Goal: Task Accomplishment & Management: Manage account settings

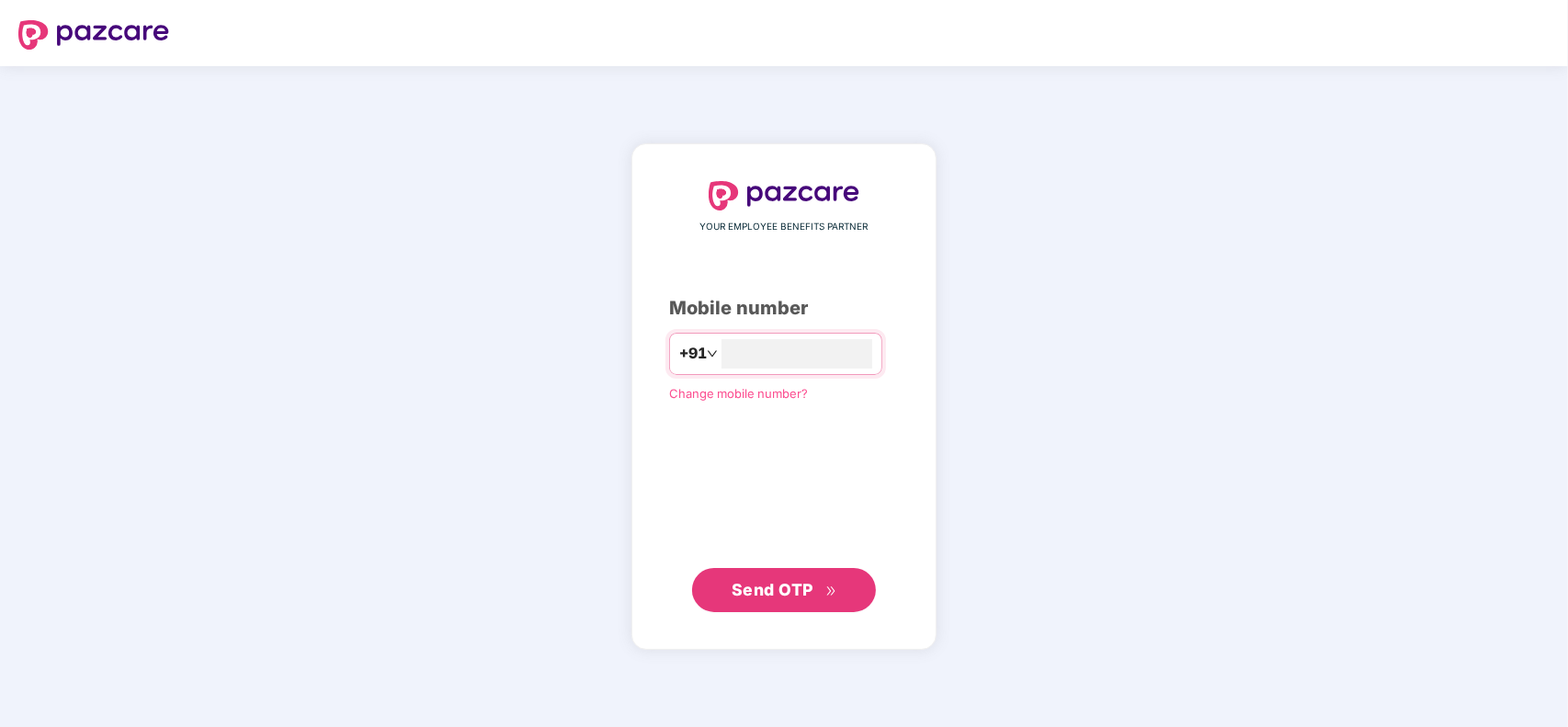
type input "**********"
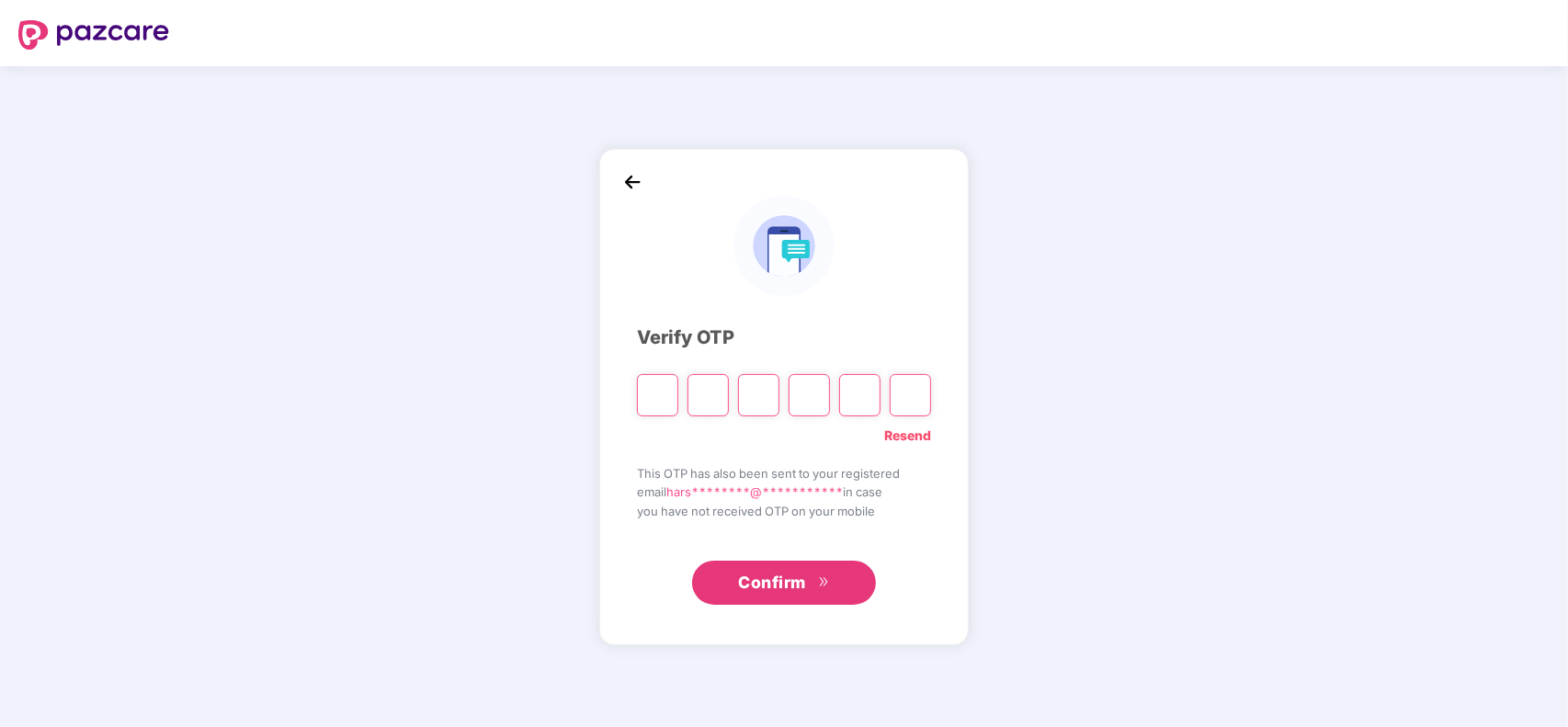
type input "*"
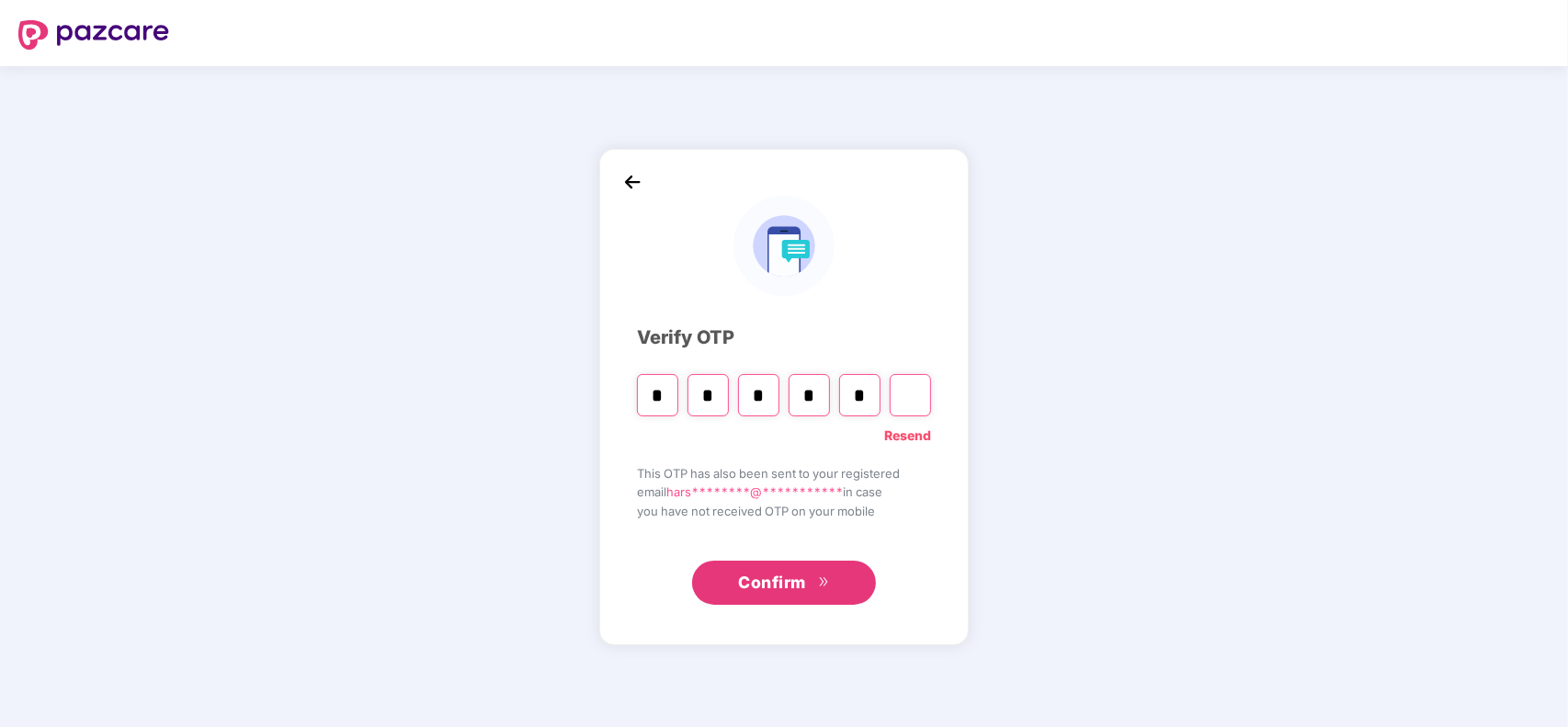
type input "*"
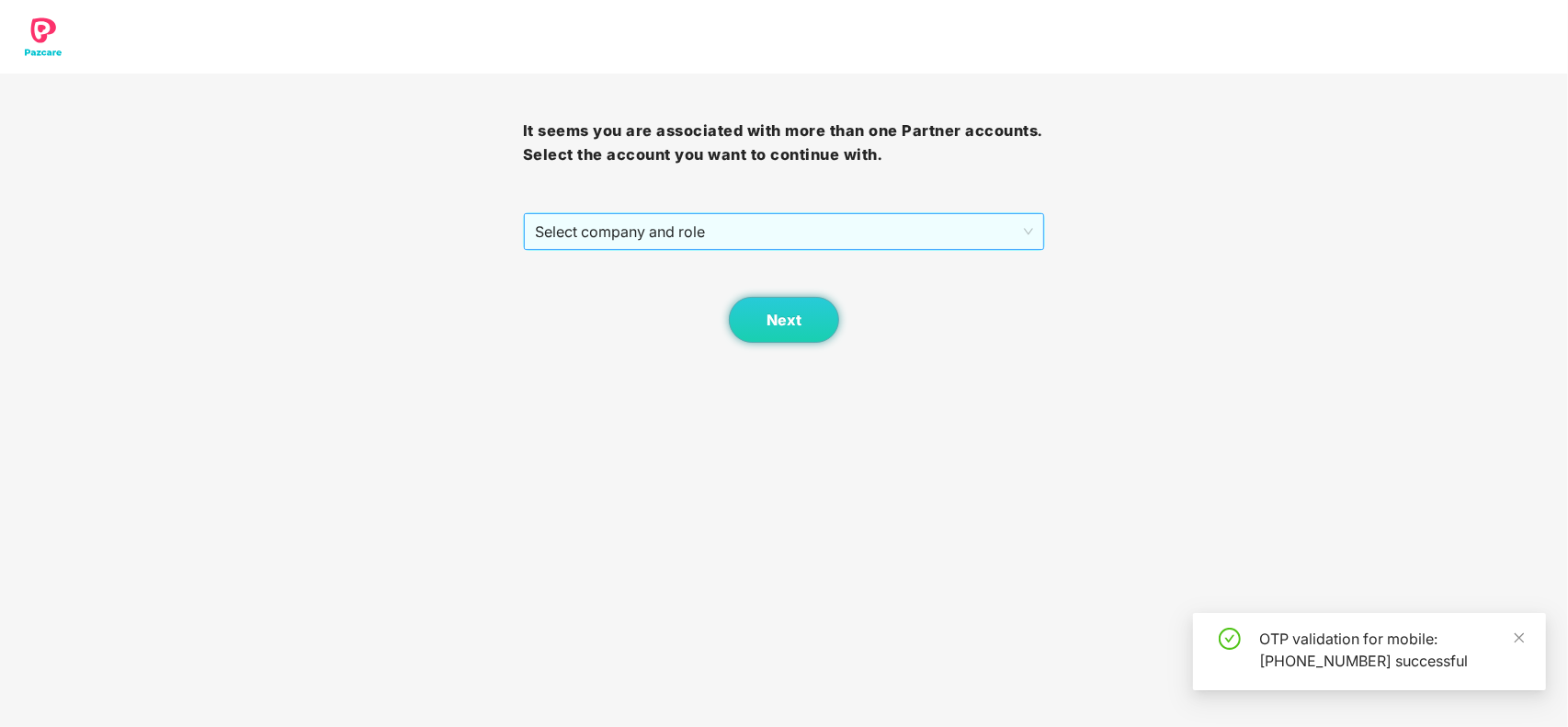
click at [680, 217] on span "Select company and role" at bounding box center [784, 231] width 499 height 35
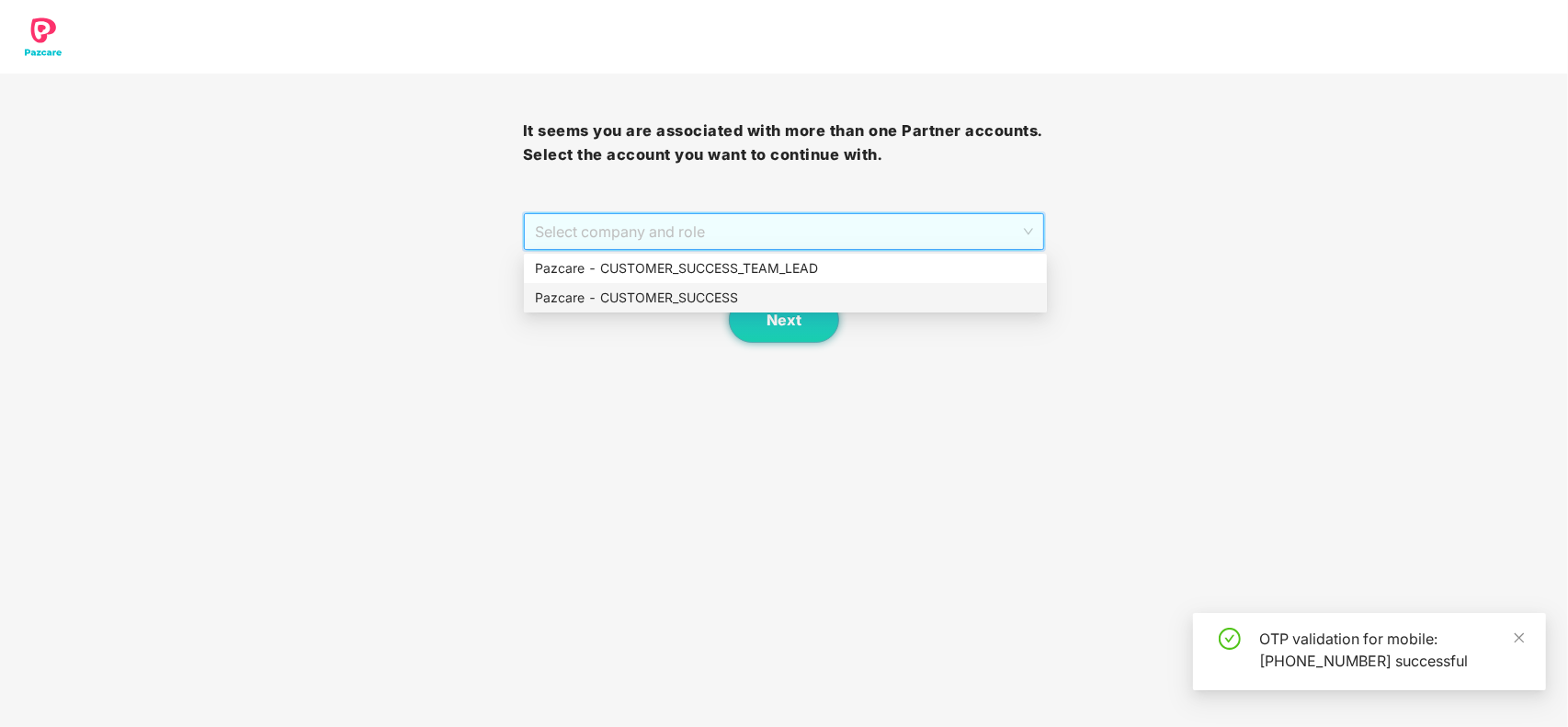
click at [638, 286] on div "Pazcare - CUSTOMER_SUCCESS" at bounding box center [785, 298] width 523 height 30
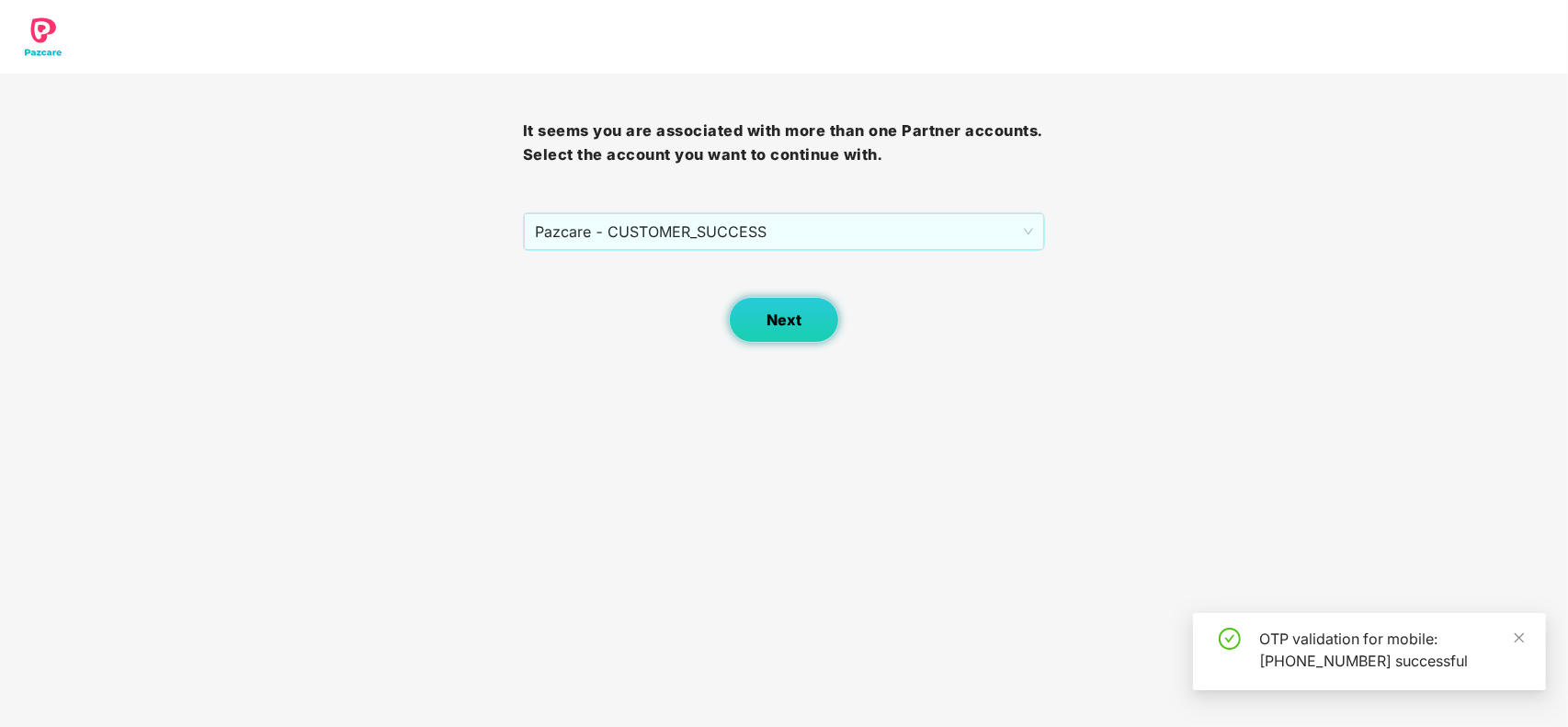
click at [783, 323] on span "Next" at bounding box center [784, 321] width 35 height 17
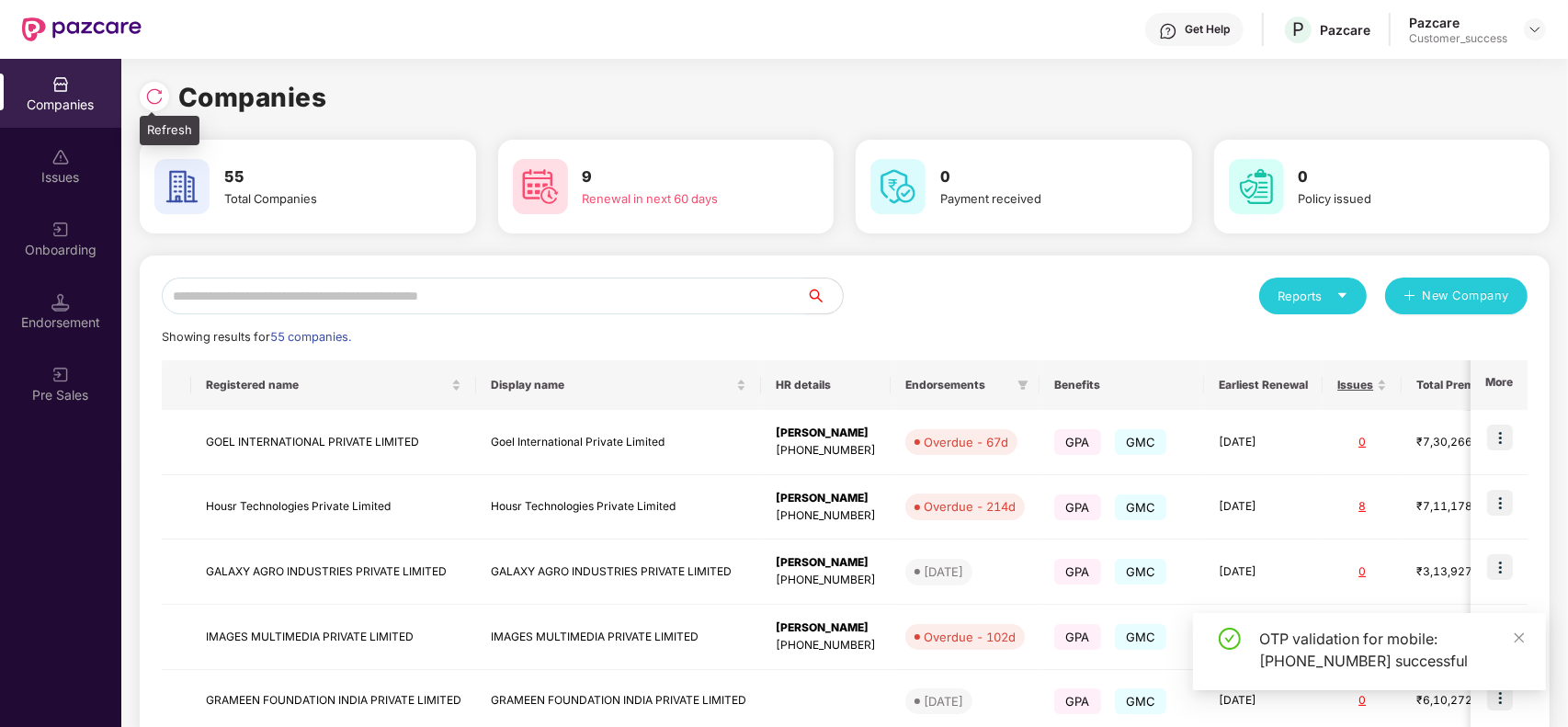
click at [150, 101] on img at bounding box center [154, 96] width 18 height 18
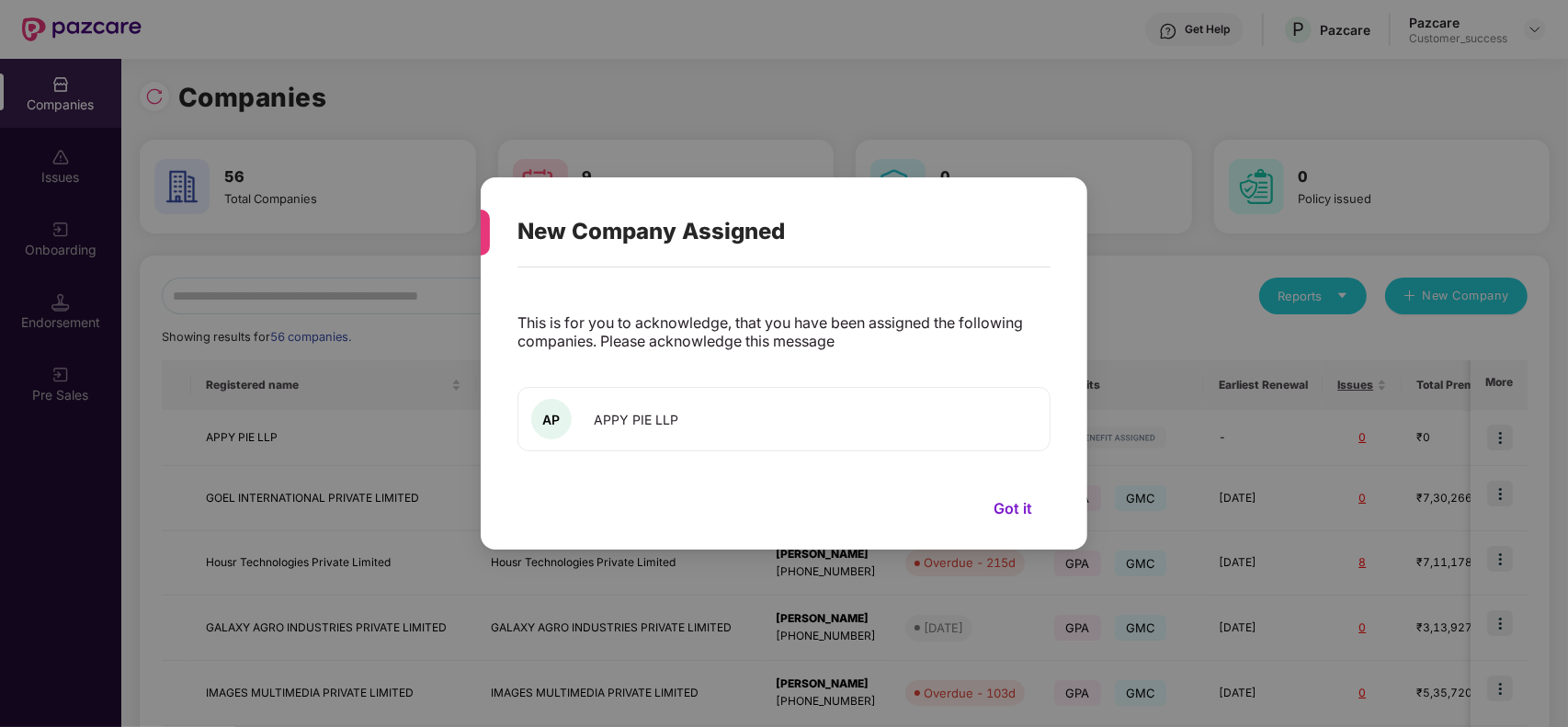
click at [1026, 506] on button "Got it" at bounding box center [1013, 508] width 75 height 28
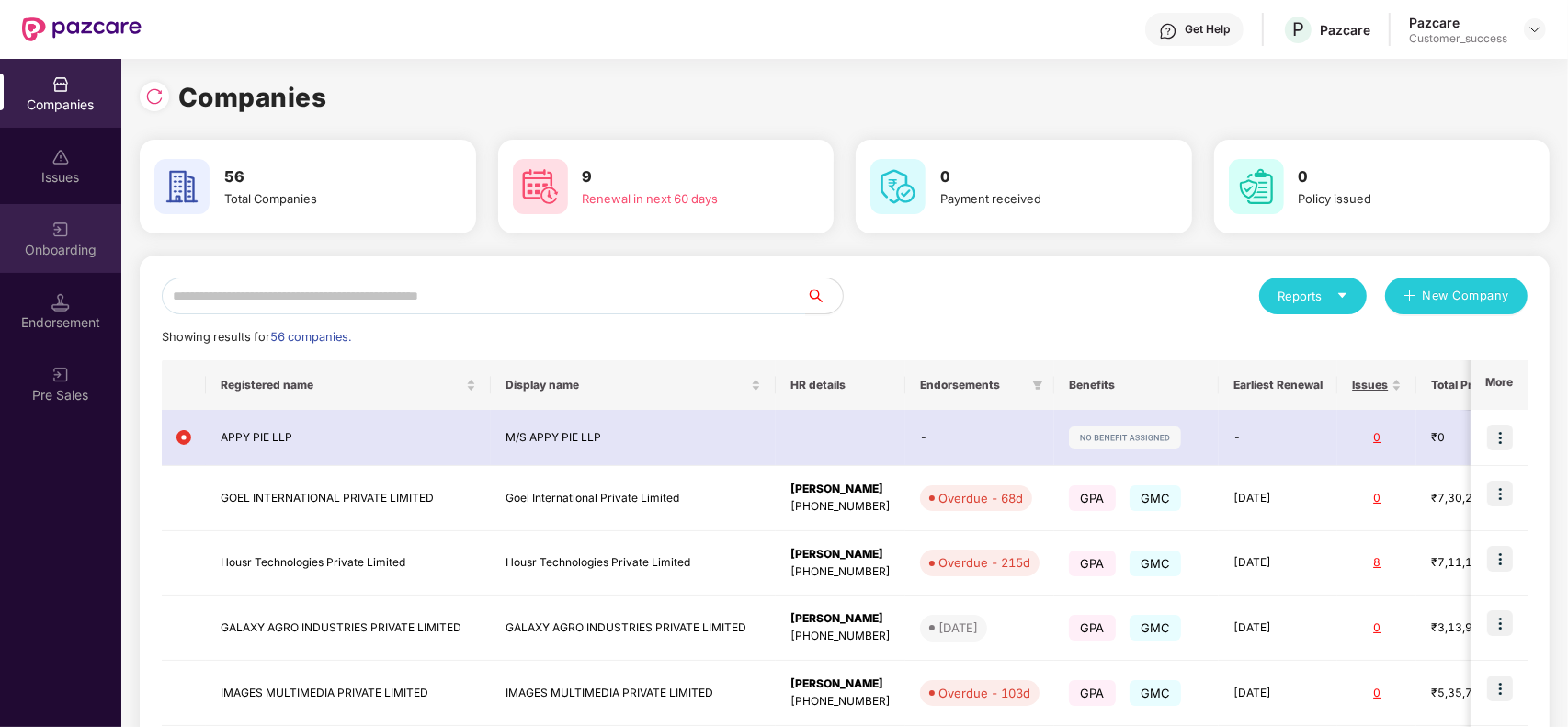
click at [26, 241] on div "Onboarding" at bounding box center [60, 249] width 121 height 18
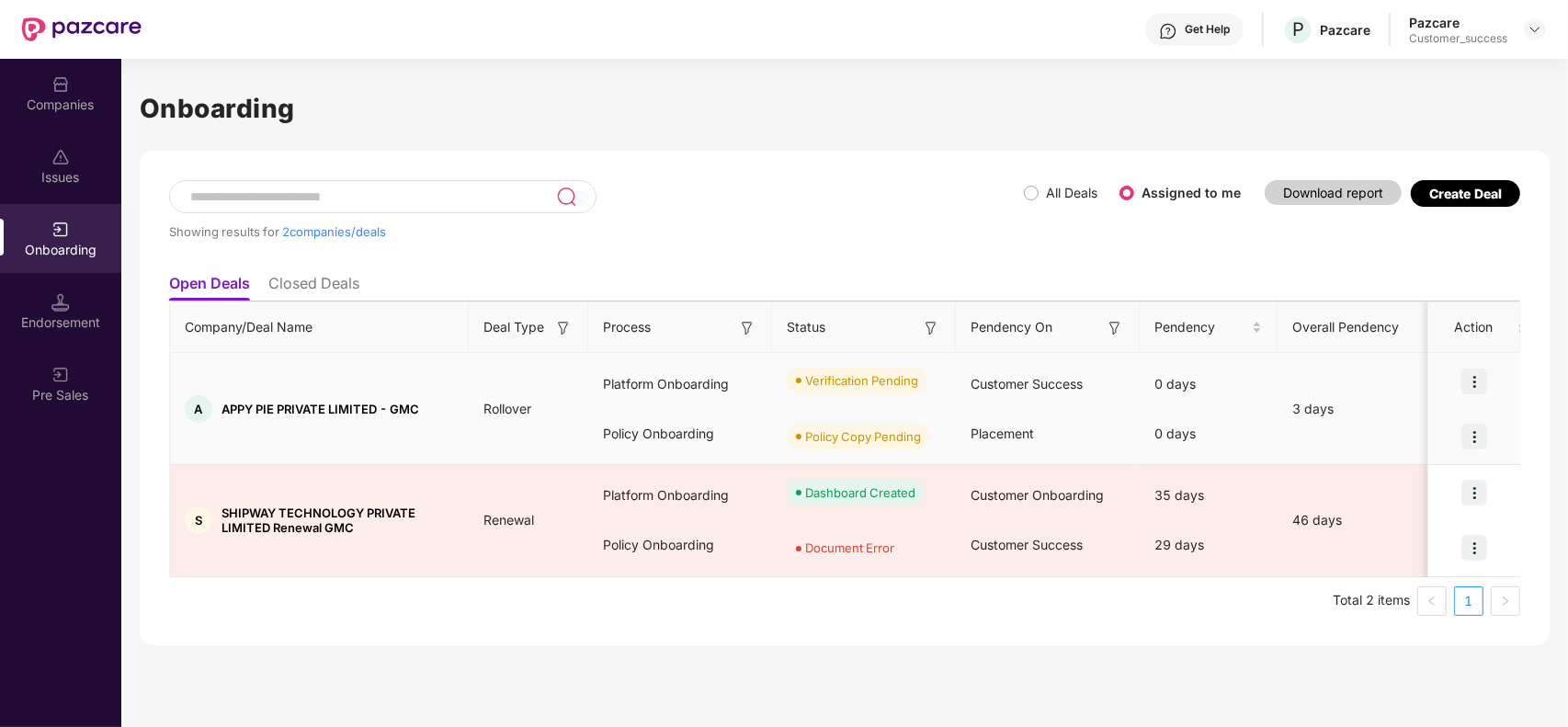
click at [1474, 384] on img at bounding box center [1474, 381] width 26 height 26
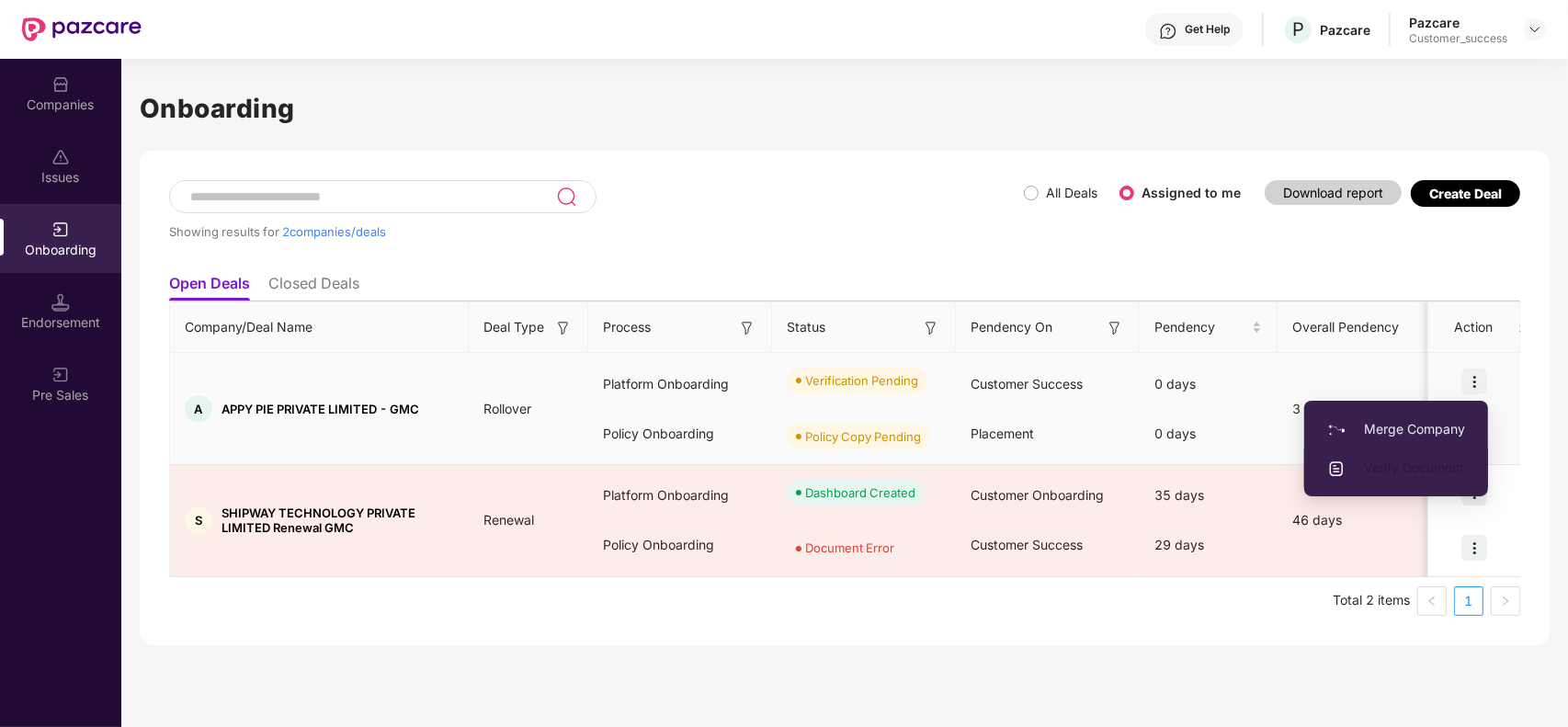
click at [1417, 465] on span "Verify Document" at bounding box center [1396, 467] width 137 height 20
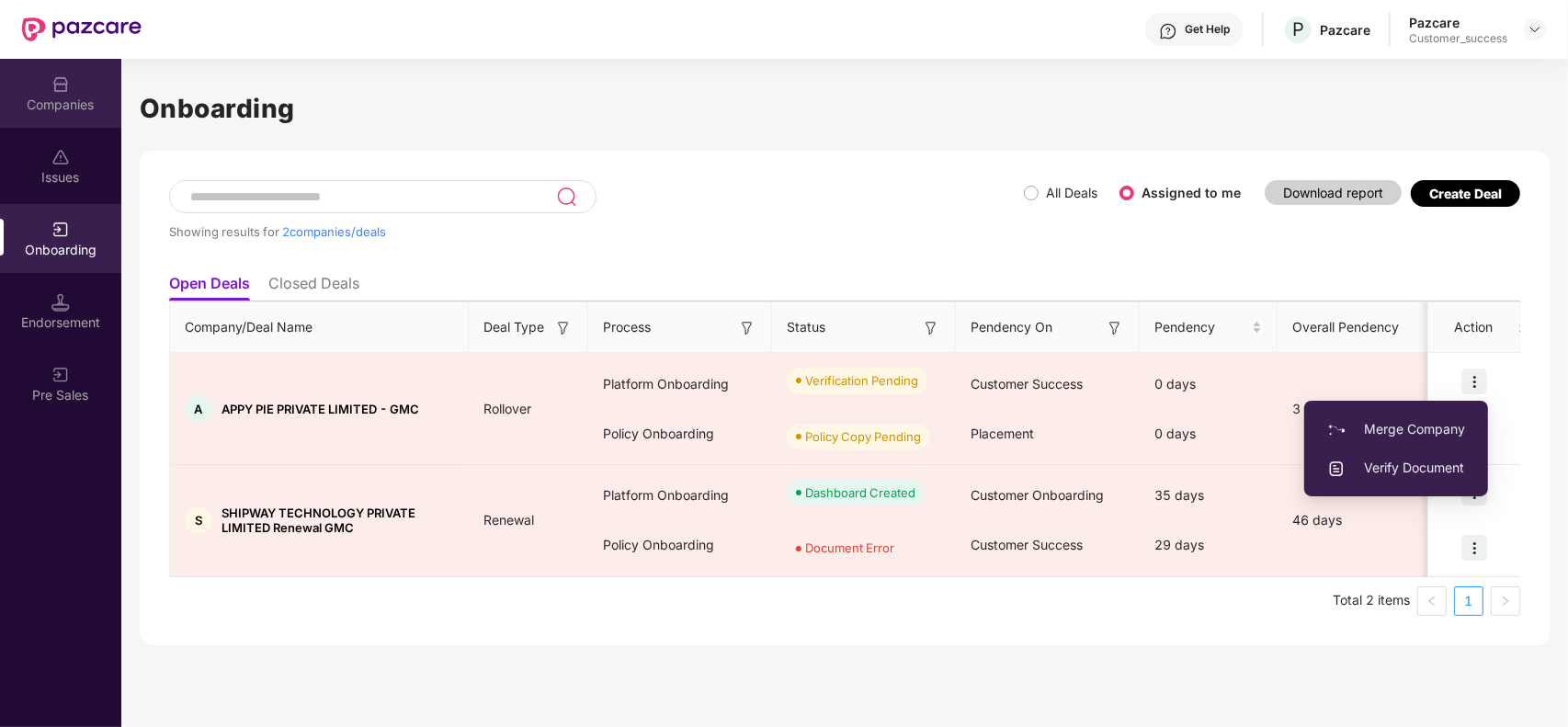
click at [64, 115] on div "Companies" at bounding box center [60, 93] width 121 height 69
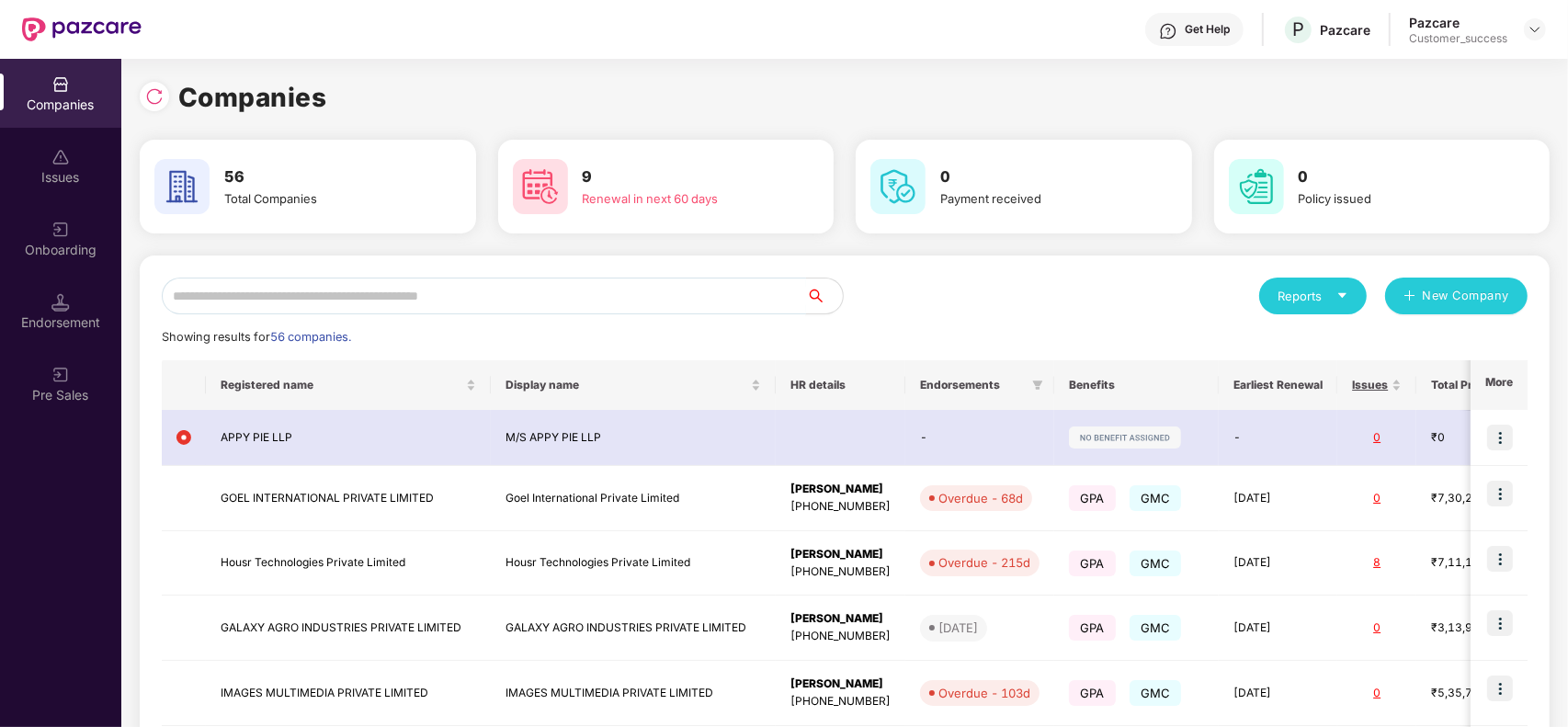
click at [391, 299] on input "text" at bounding box center [484, 296] width 644 height 37
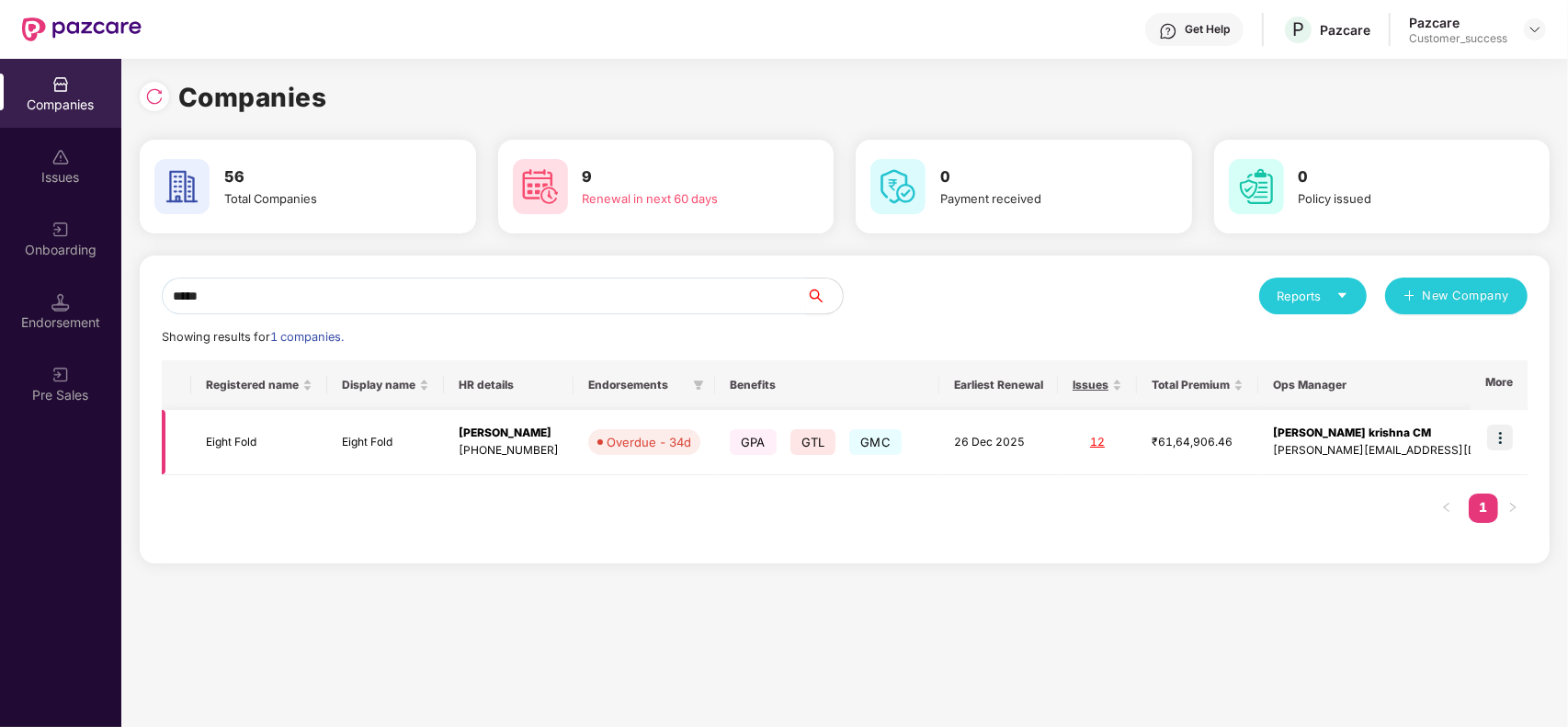
type input "*****"
click at [364, 430] on td "Eight Fold" at bounding box center [386, 443] width 116 height 65
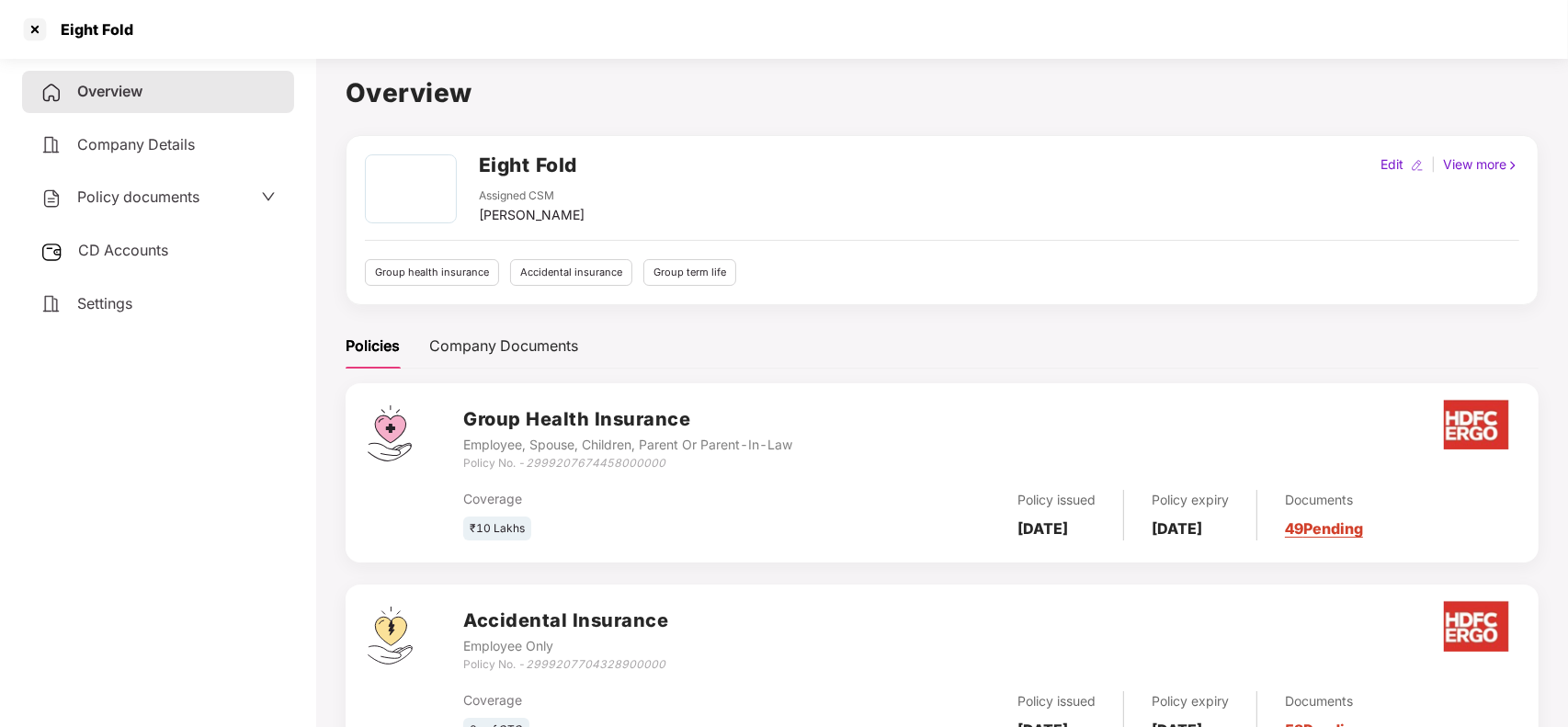
click at [94, 253] on span "CD Accounts" at bounding box center [123, 249] width 90 height 18
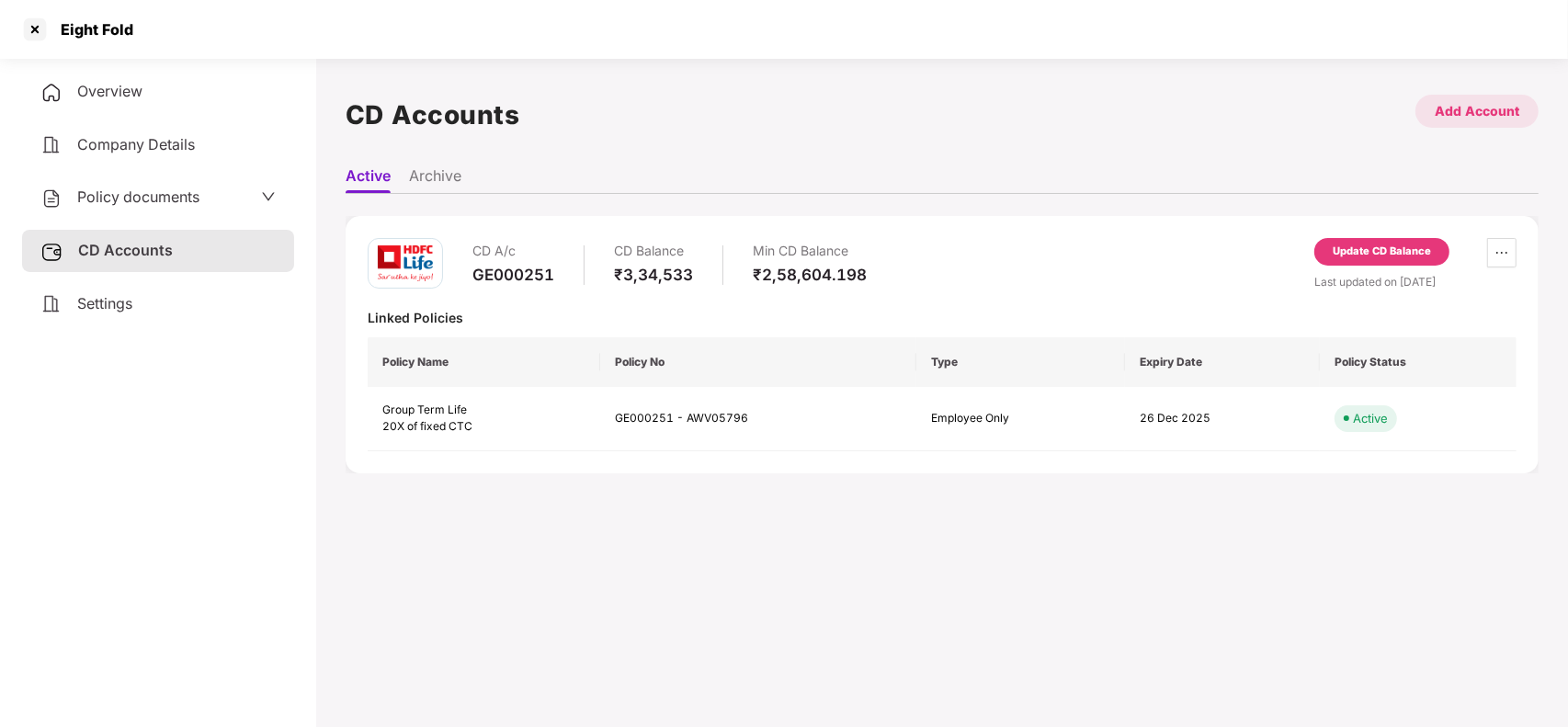
click at [1498, 103] on div "Add Account" at bounding box center [1477, 111] width 85 height 20
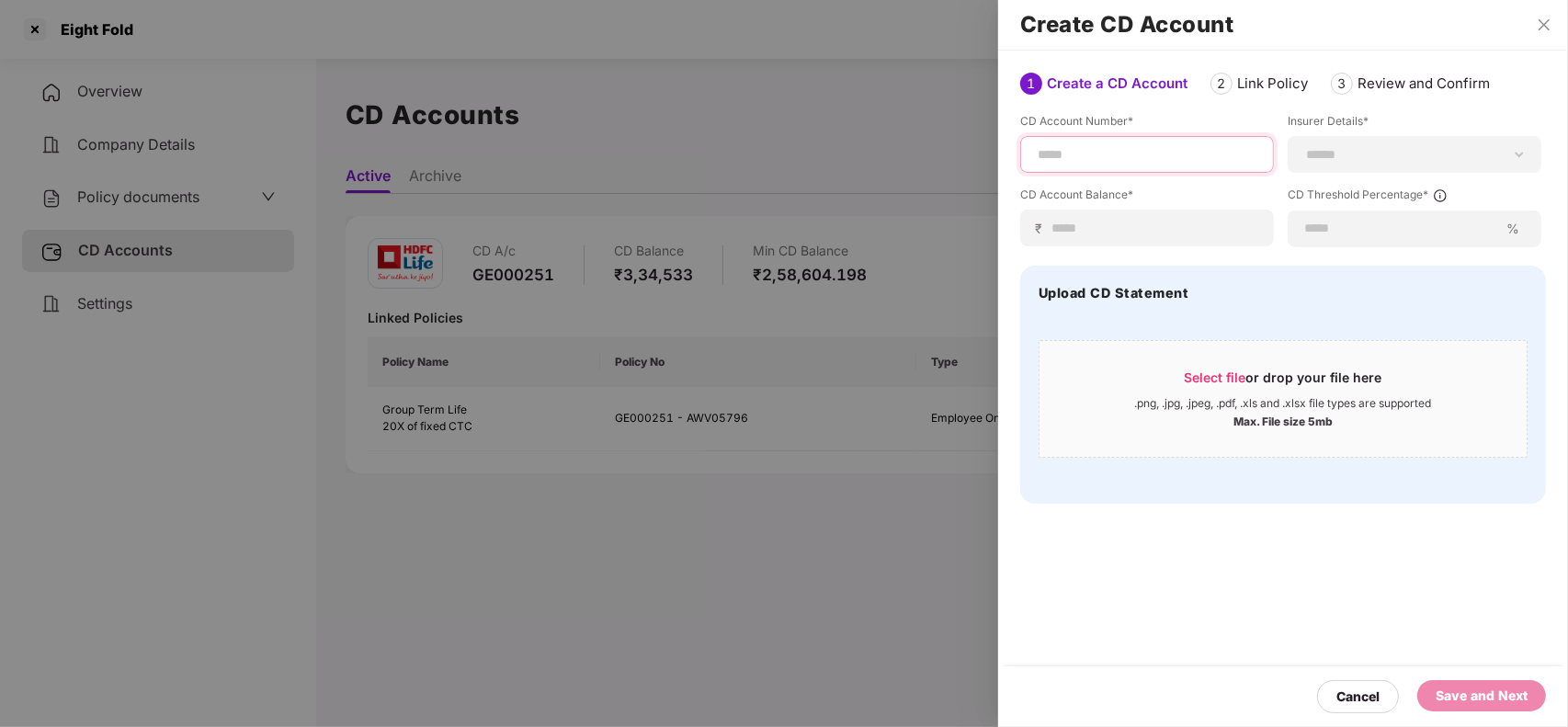
click at [1136, 157] on input at bounding box center [1147, 155] width 222 height 19
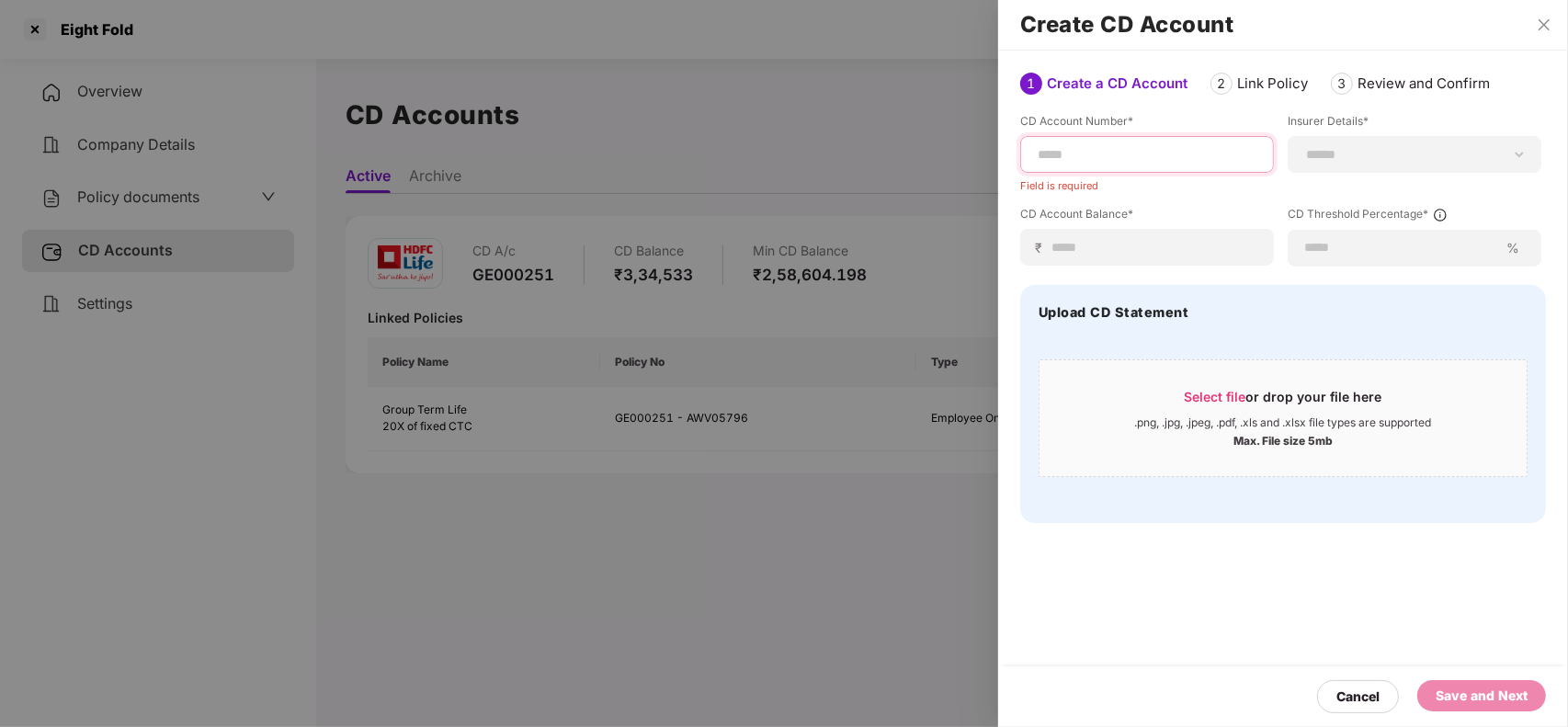
paste input "**********"
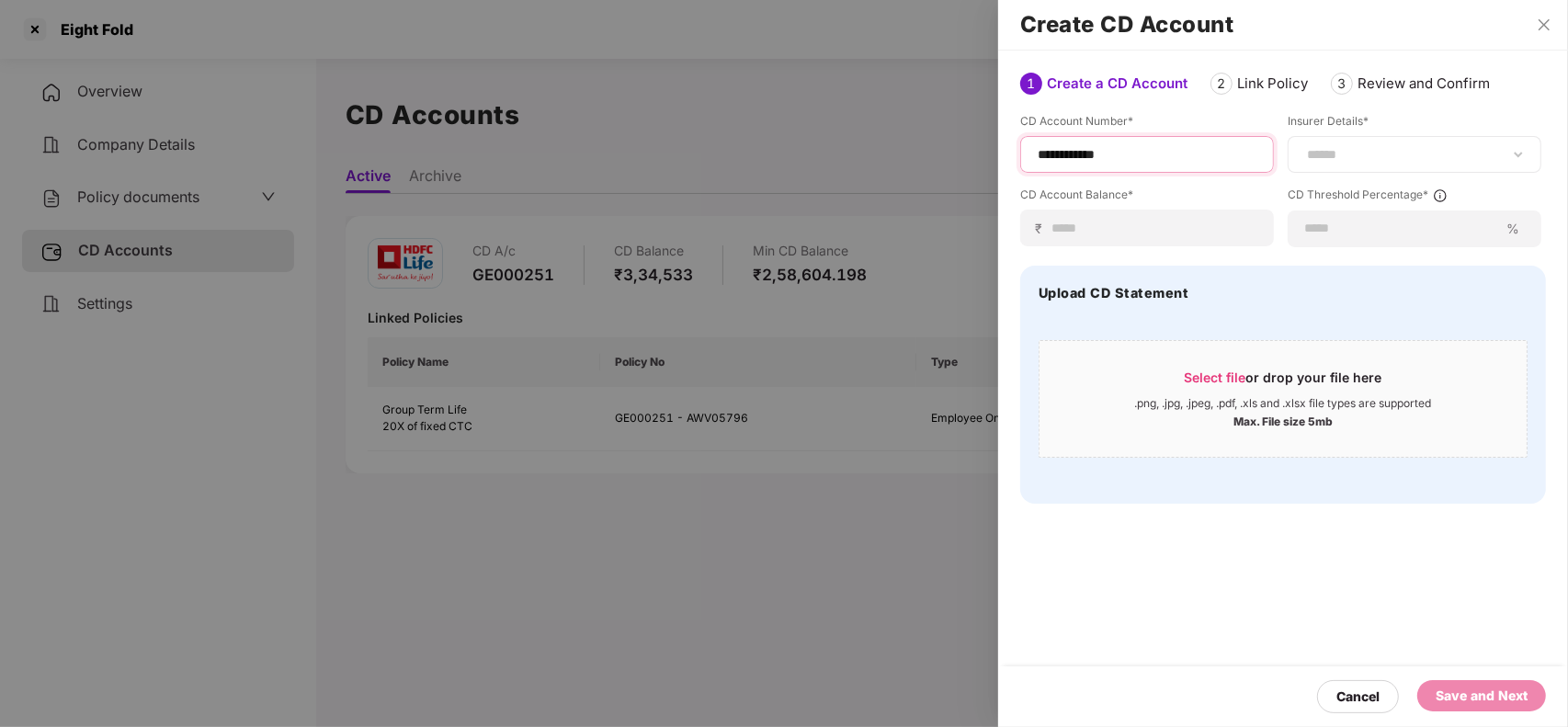
type input "**********"
click at [1370, 158] on select "**********" at bounding box center [1414, 154] width 222 height 14
select select "********"
click at [1304, 147] on select "**********" at bounding box center [1414, 154] width 222 height 14
click at [1115, 236] on input at bounding box center [1155, 228] width 208 height 19
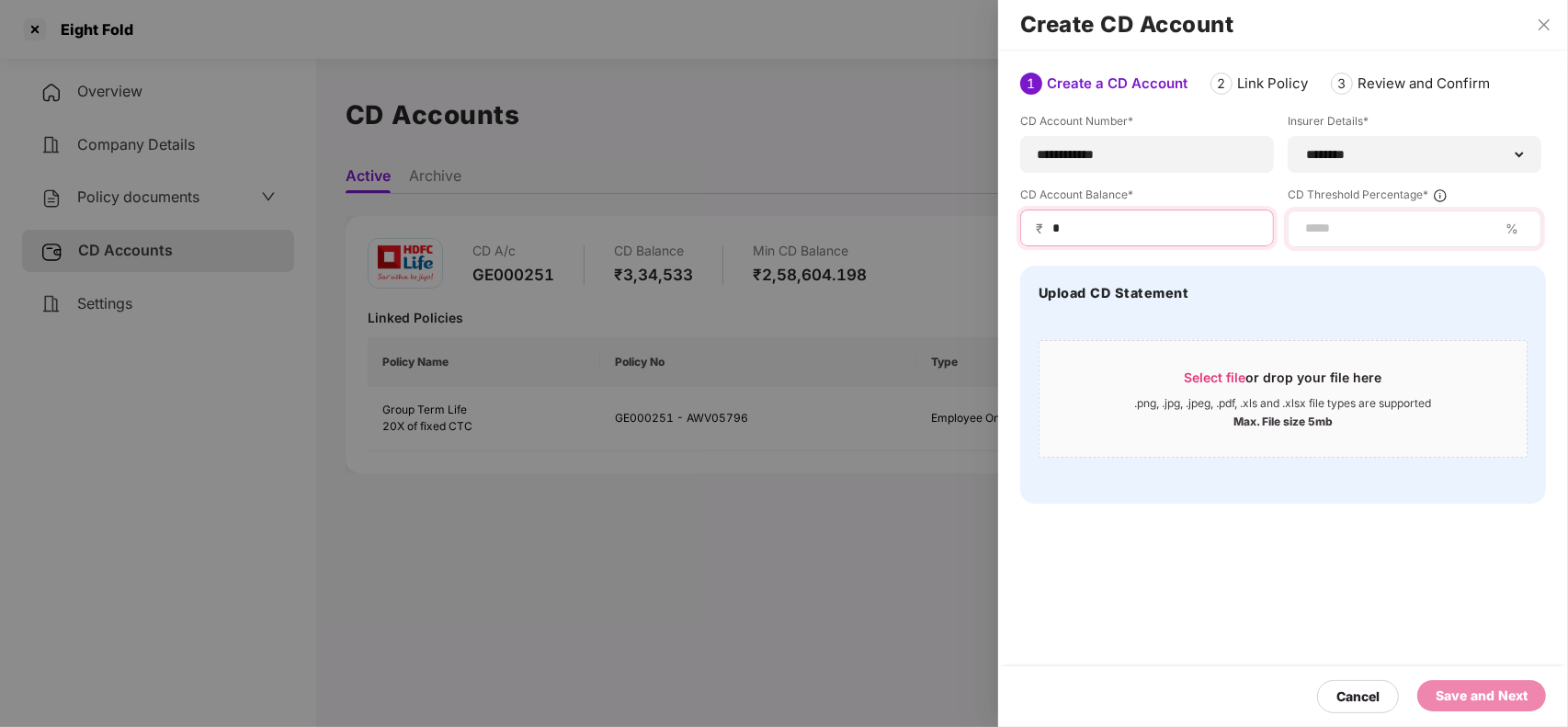
type input "*"
click at [1377, 225] on input at bounding box center [1401, 228] width 195 height 19
type input "*"
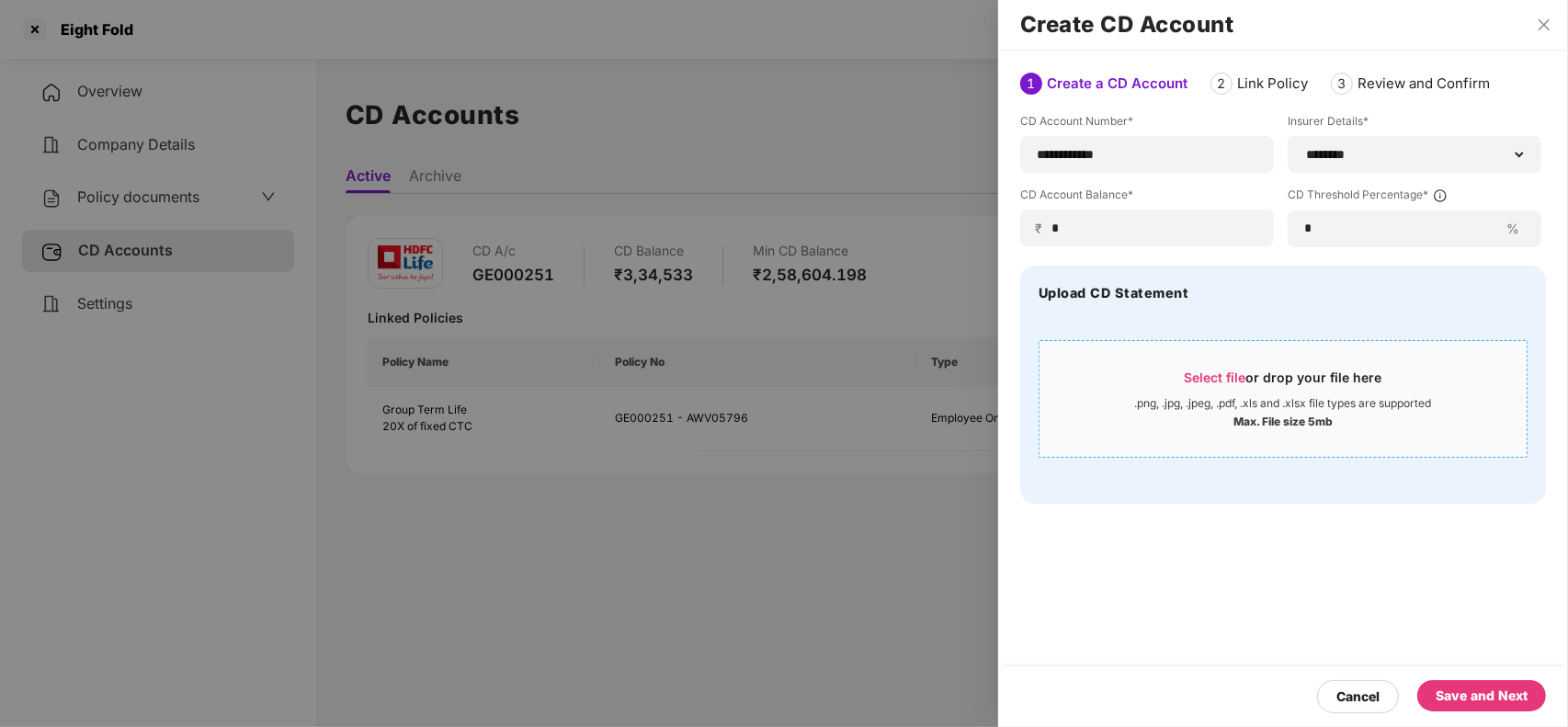
click at [1187, 405] on div ".png, .jpg, .jpeg, .pdf, .xls and .xlsx file types are supported" at bounding box center [1284, 403] width 297 height 14
click at [1466, 686] on div "Save and Next" at bounding box center [1482, 696] width 92 height 20
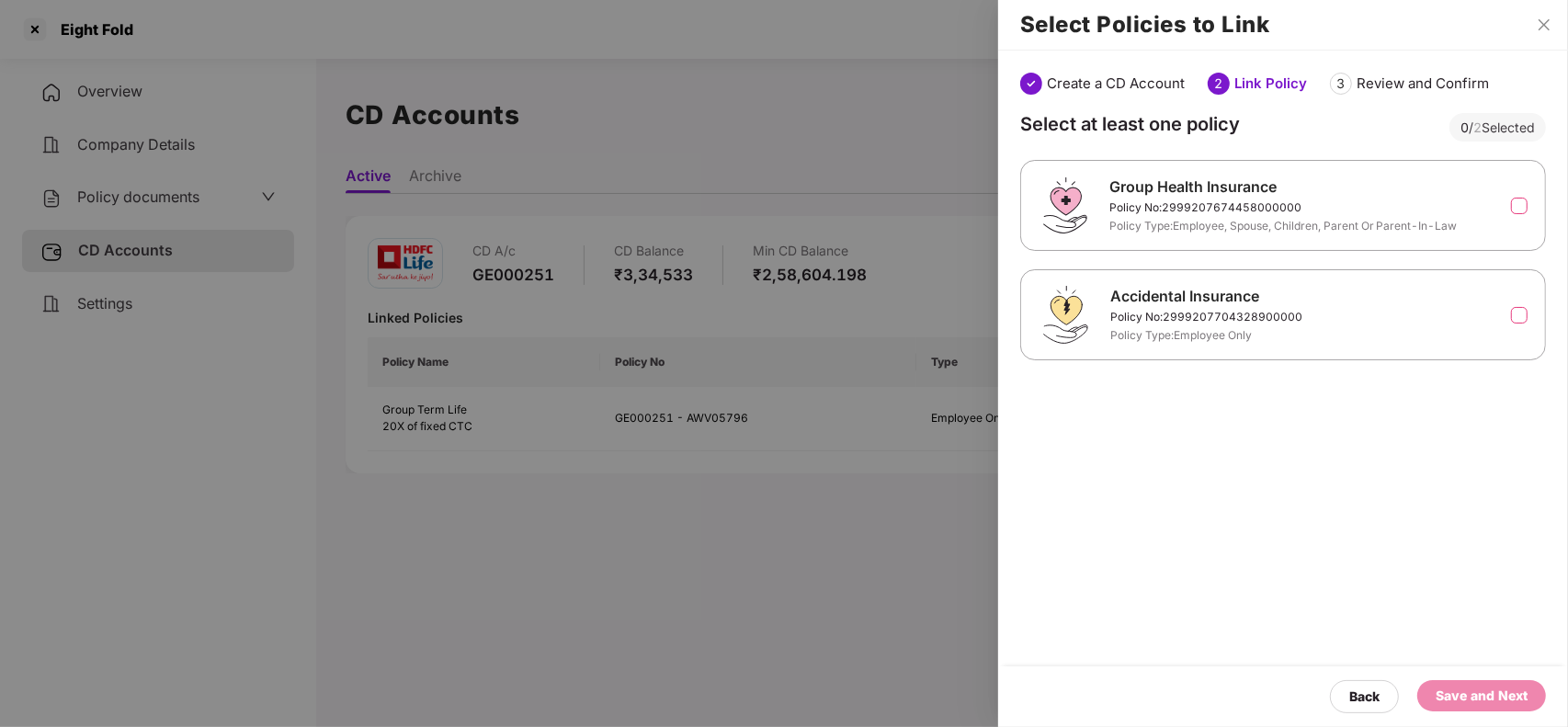
click at [1518, 202] on label at bounding box center [1519, 205] width 16 height 16
click at [1515, 317] on label at bounding box center [1519, 315] width 16 height 16
click at [1440, 692] on div "Save and Next" at bounding box center [1482, 696] width 92 height 20
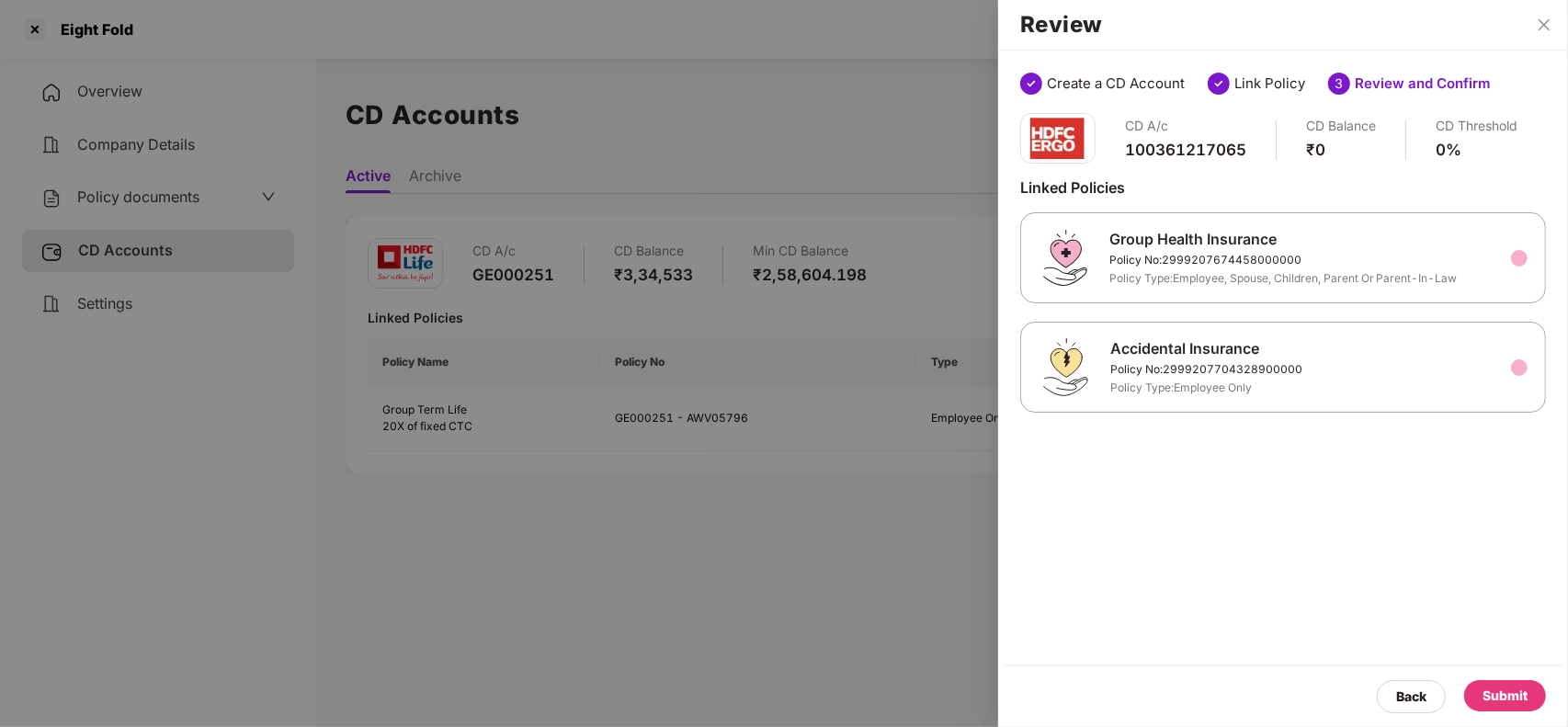
click at [1500, 690] on div "Submit" at bounding box center [1505, 696] width 45 height 20
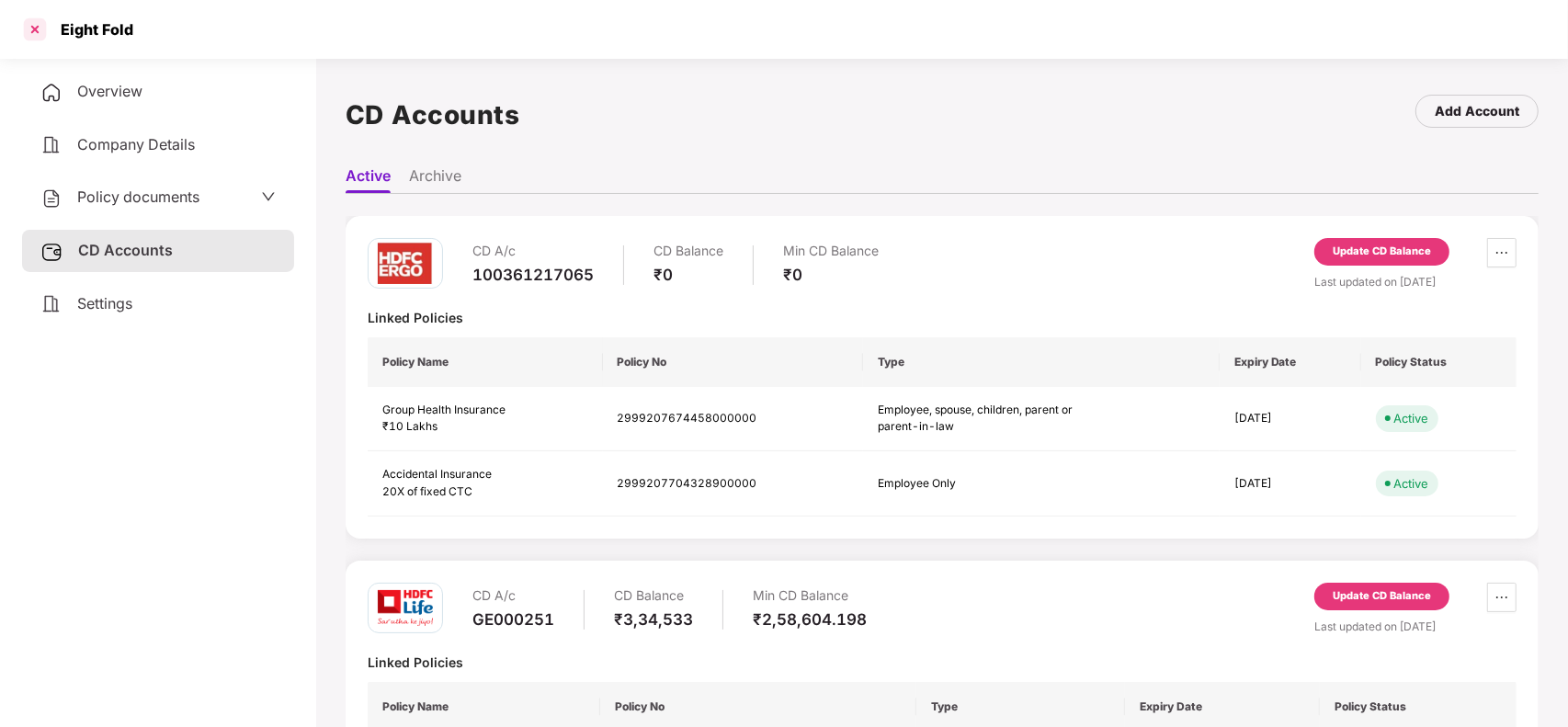
click at [38, 28] on div at bounding box center [34, 29] width 30 height 30
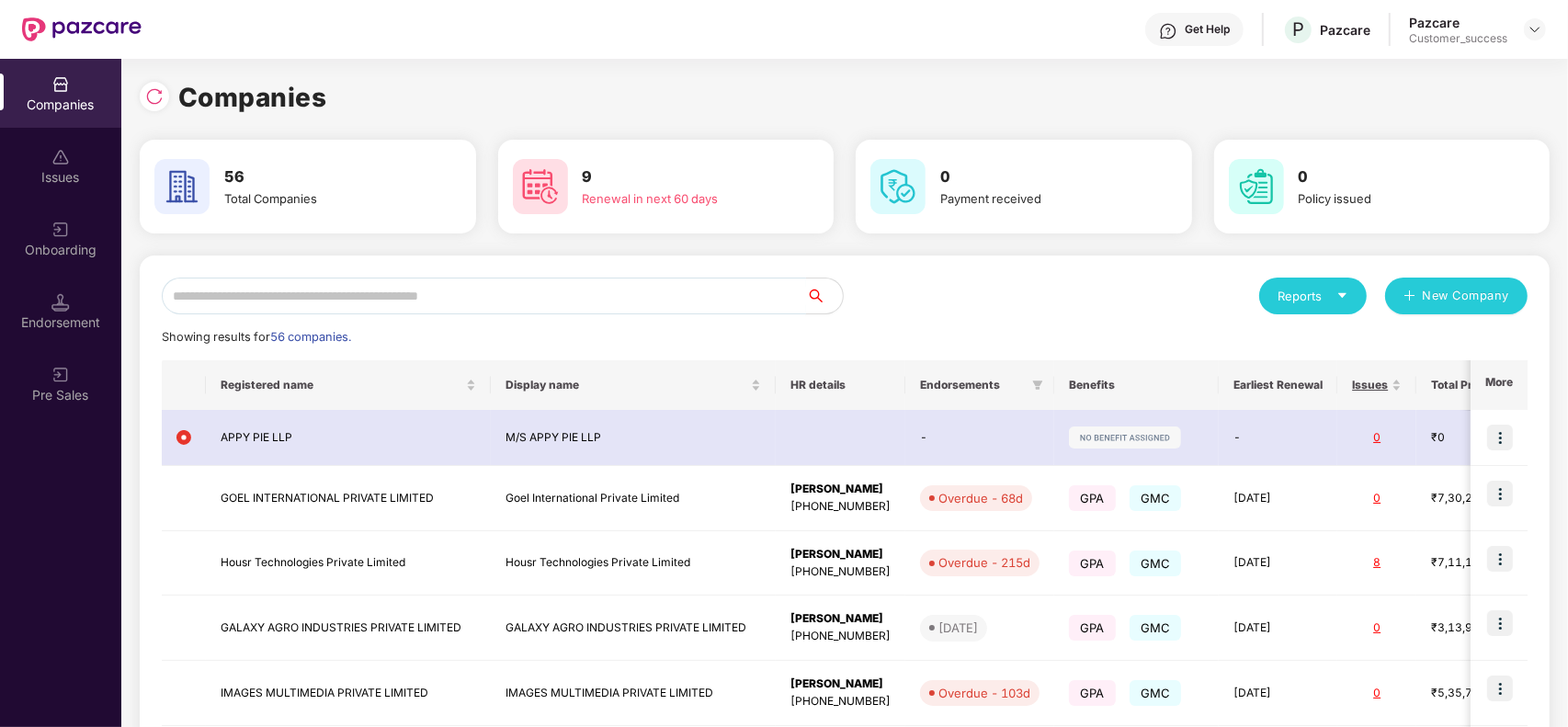
click at [300, 295] on input "text" at bounding box center [484, 296] width 644 height 37
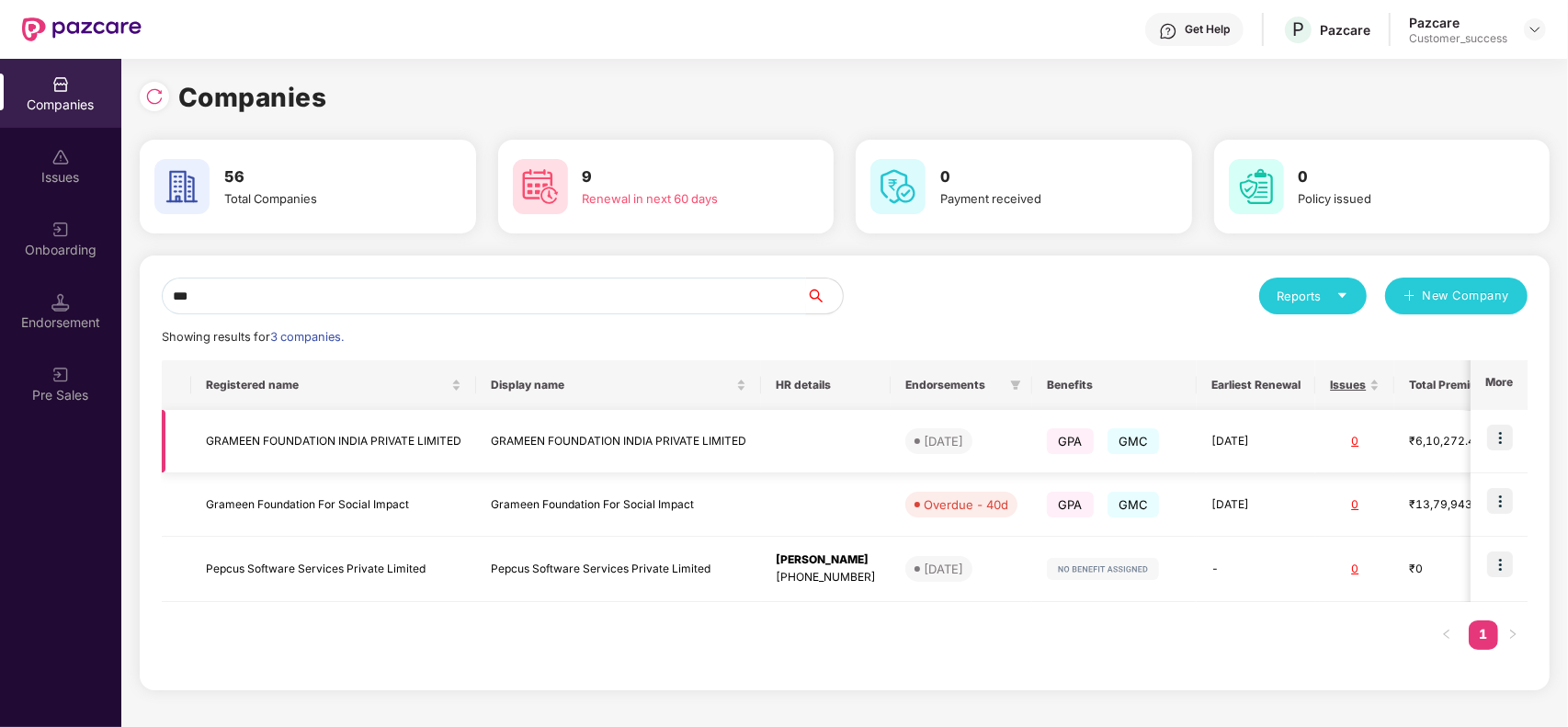
type input "***"
click at [424, 434] on td "GRAMEEN FOUNDATION INDIA PRIVATE LIMITED" at bounding box center [333, 442] width 285 height 63
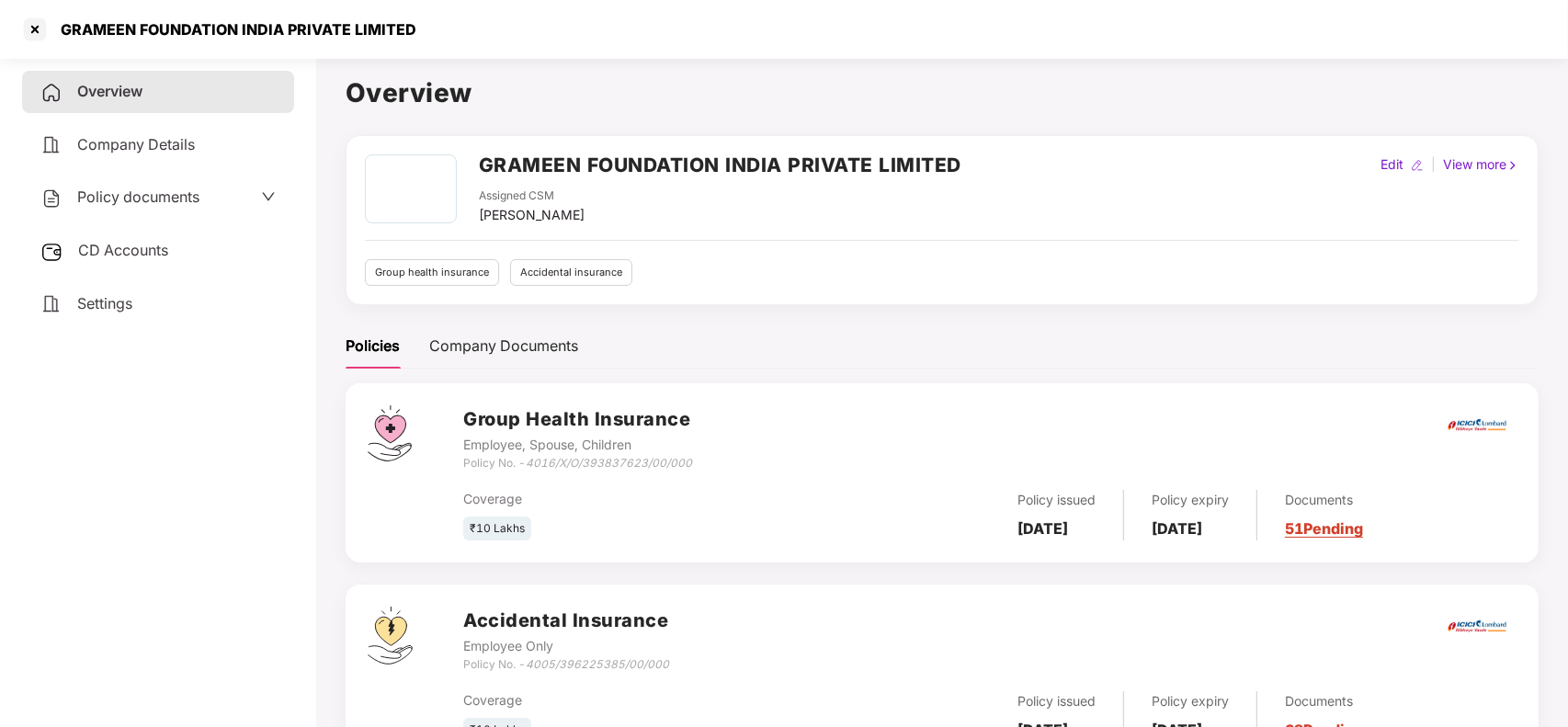
click at [124, 263] on div "CD Accounts" at bounding box center [157, 251] width 272 height 42
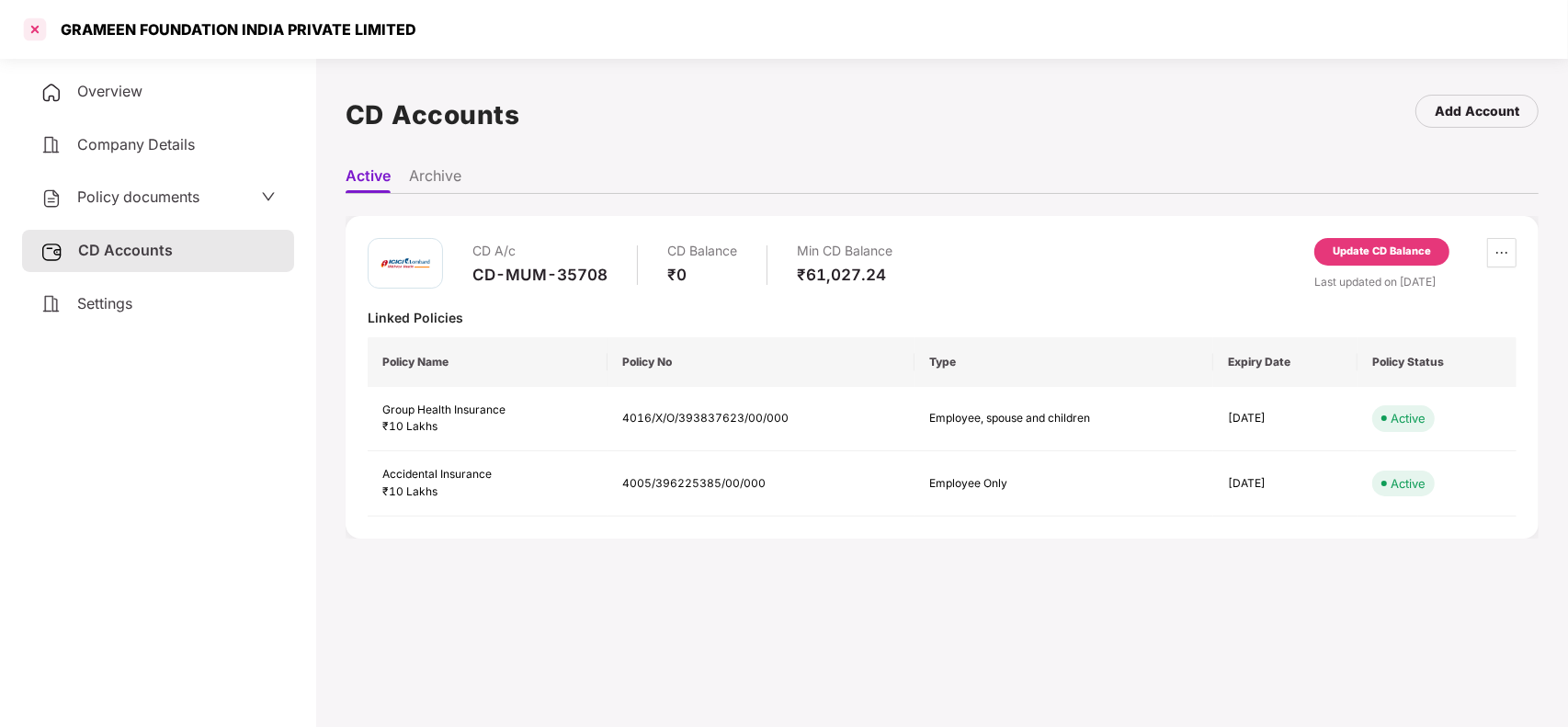
click at [35, 18] on div at bounding box center [34, 29] width 30 height 30
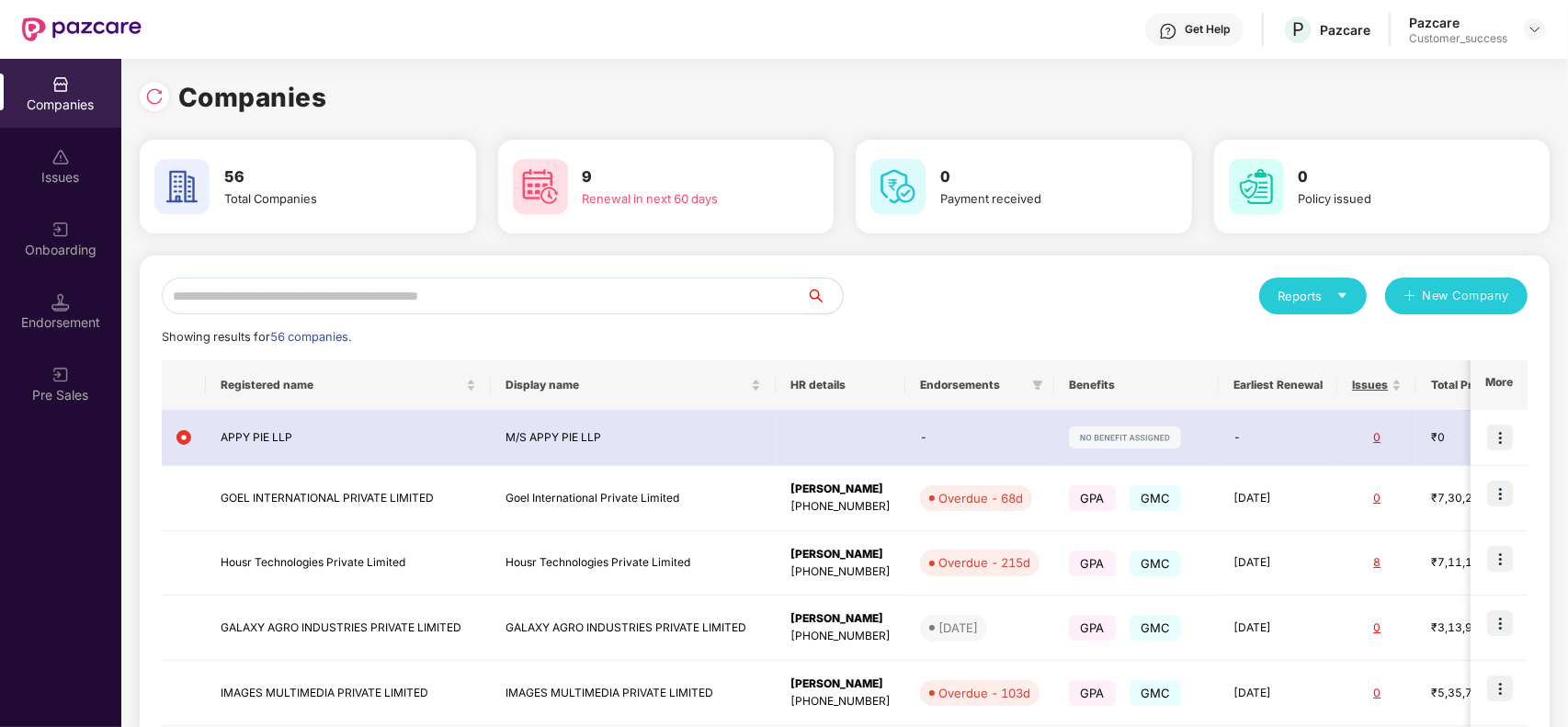
click at [639, 288] on input "text" at bounding box center [484, 296] width 644 height 37
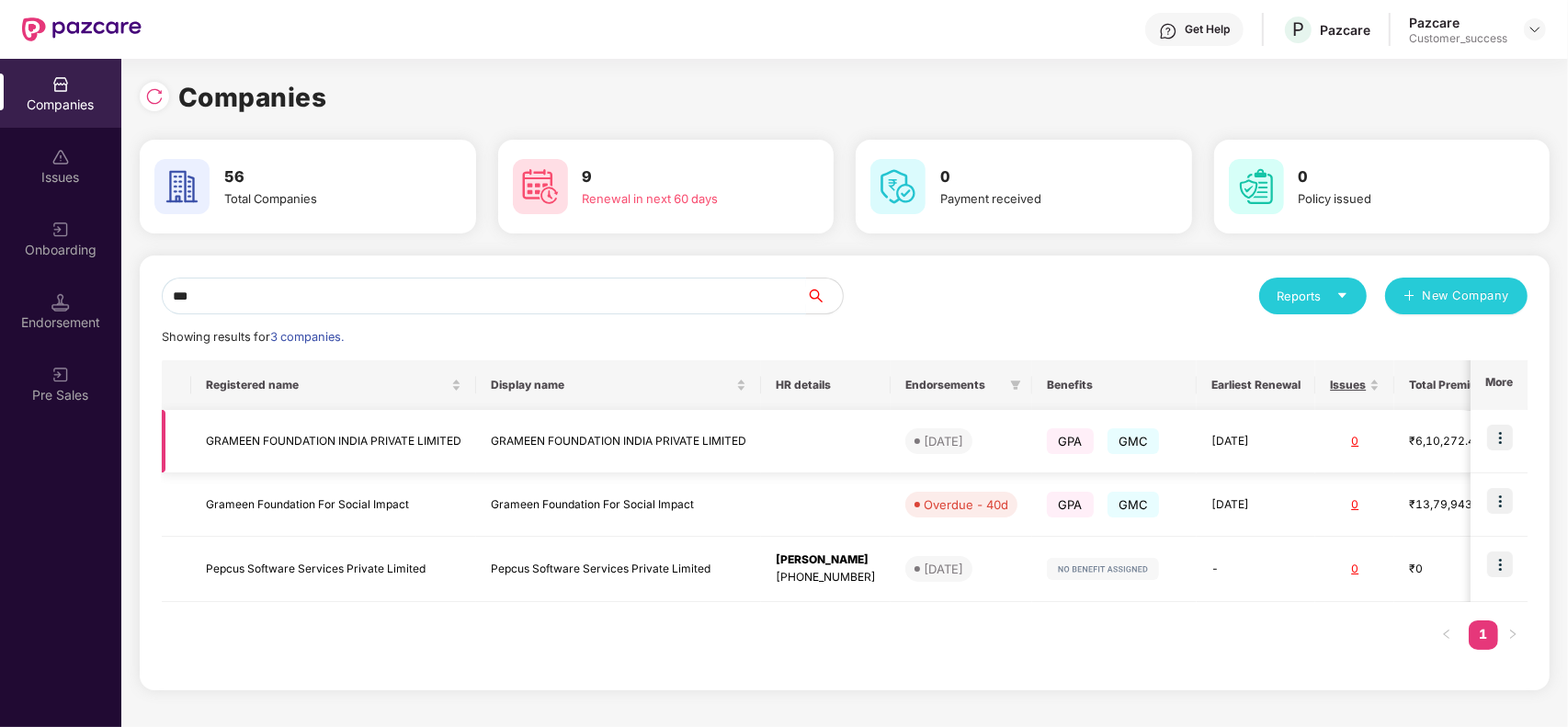
type input "***"
click at [1504, 437] on img at bounding box center [1500, 437] width 26 height 26
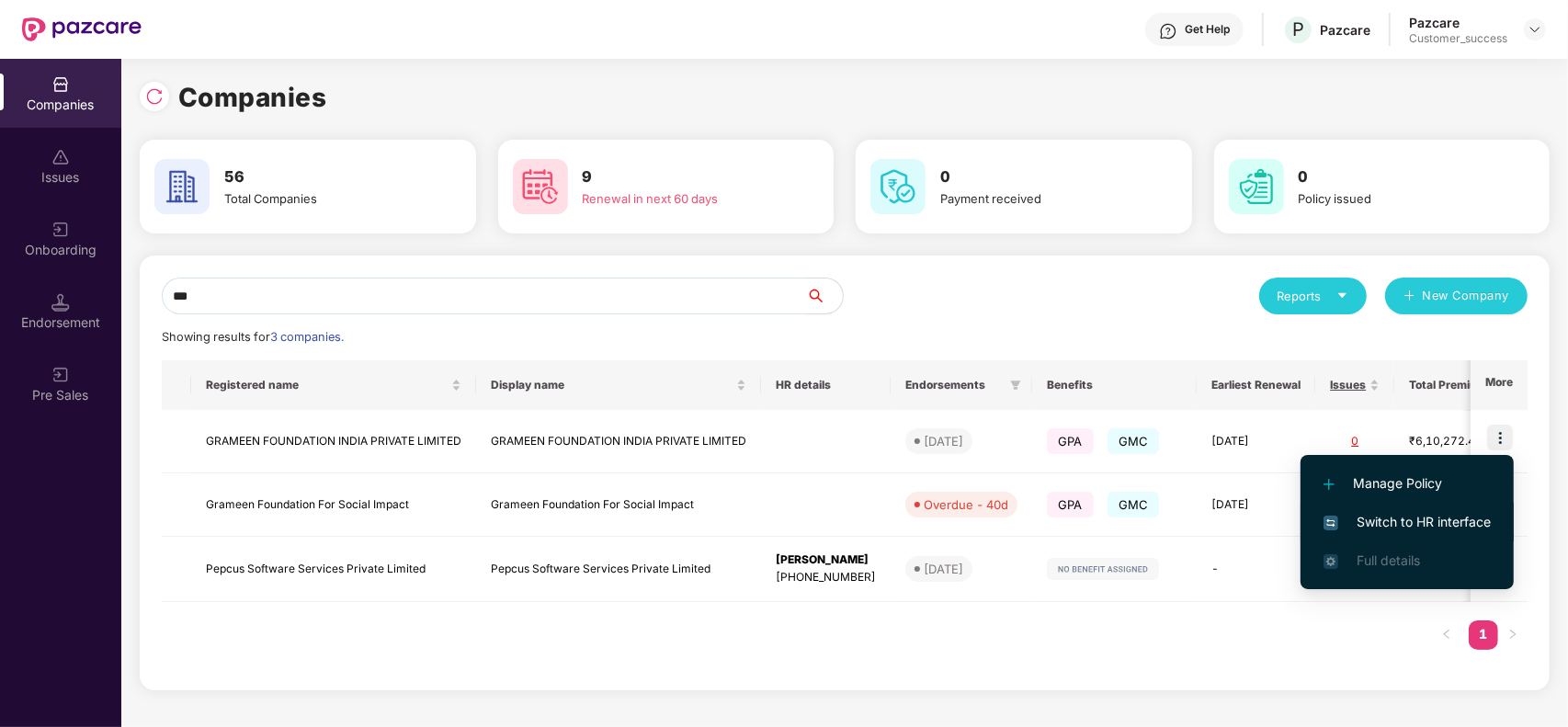
click at [1425, 522] on span "Switch to HR interface" at bounding box center [1407, 522] width 167 height 20
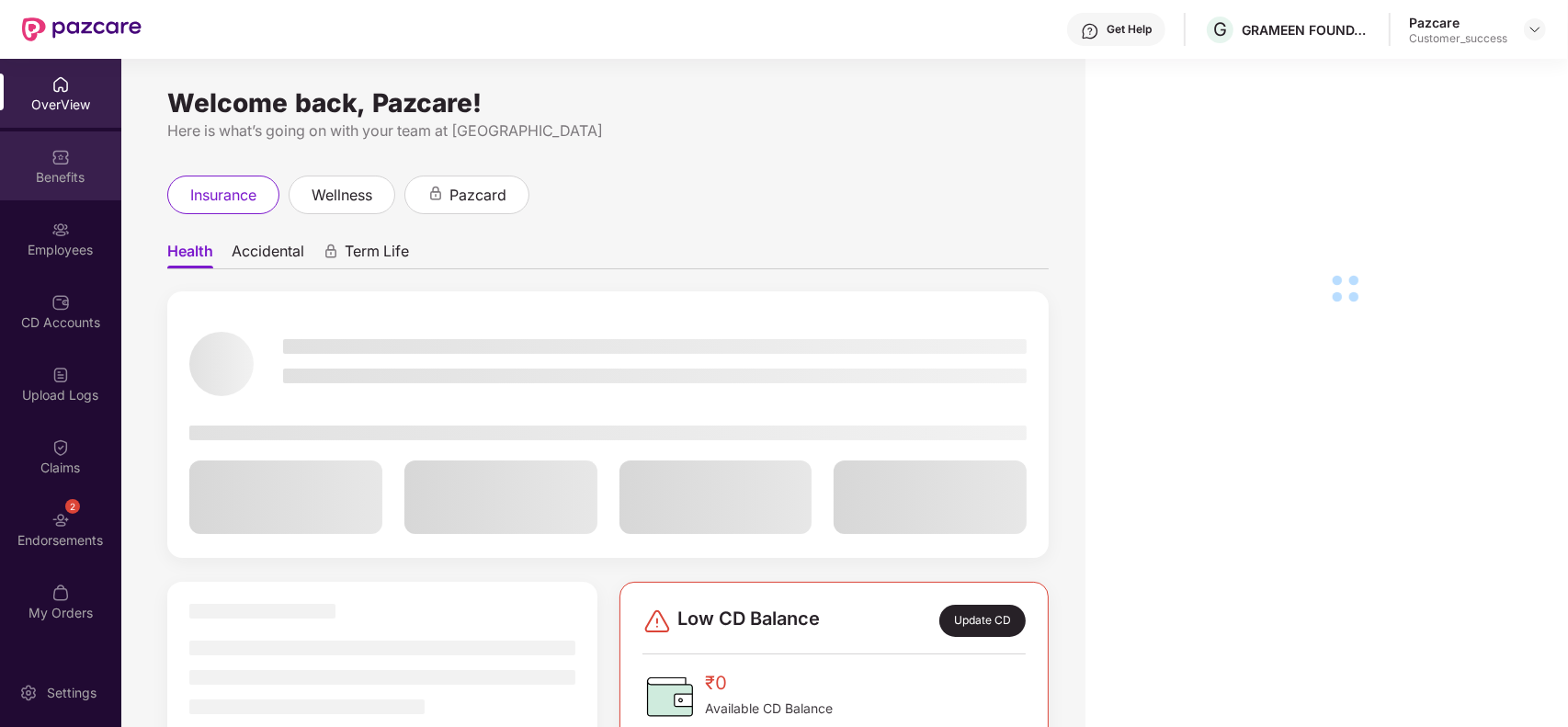
click at [58, 153] on img at bounding box center [60, 156] width 18 height 18
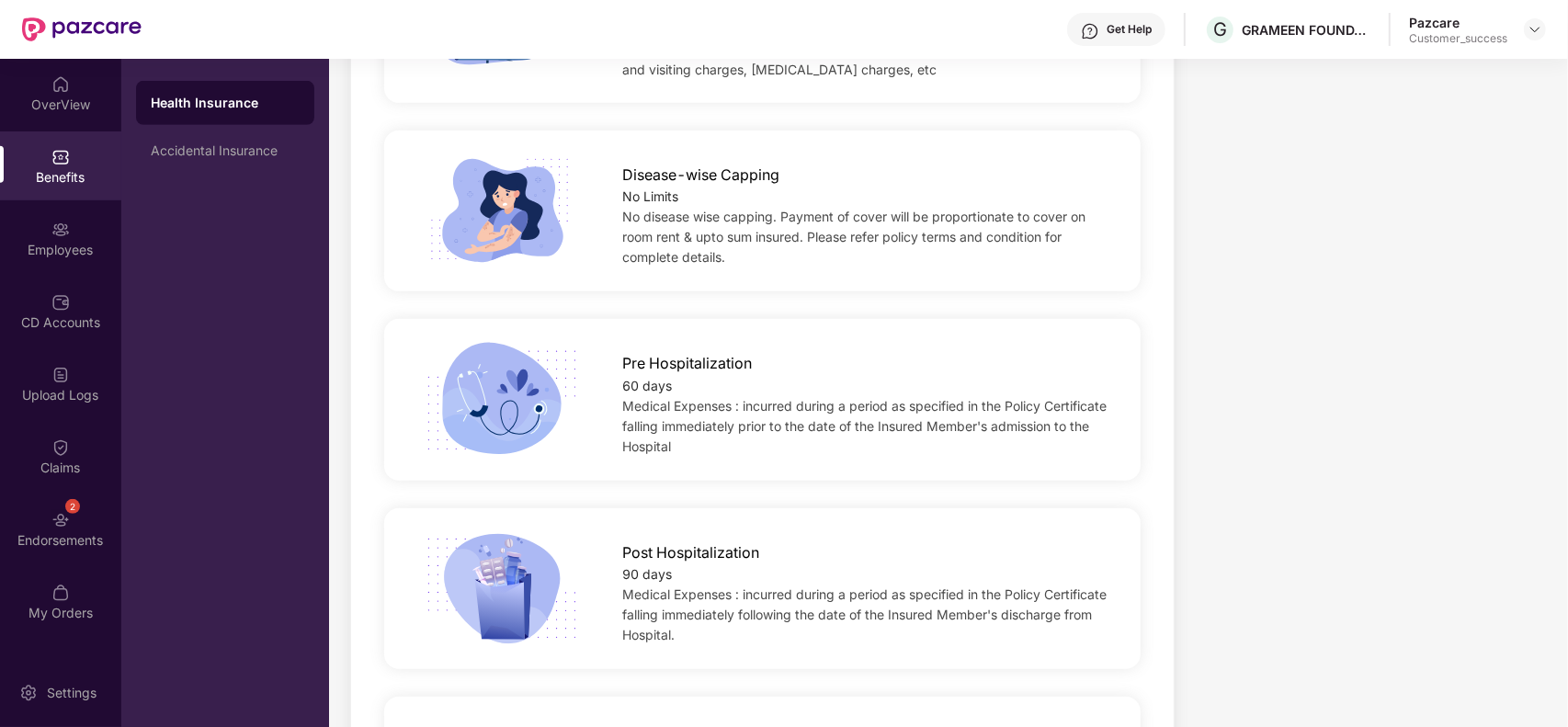
scroll to position [913, 0]
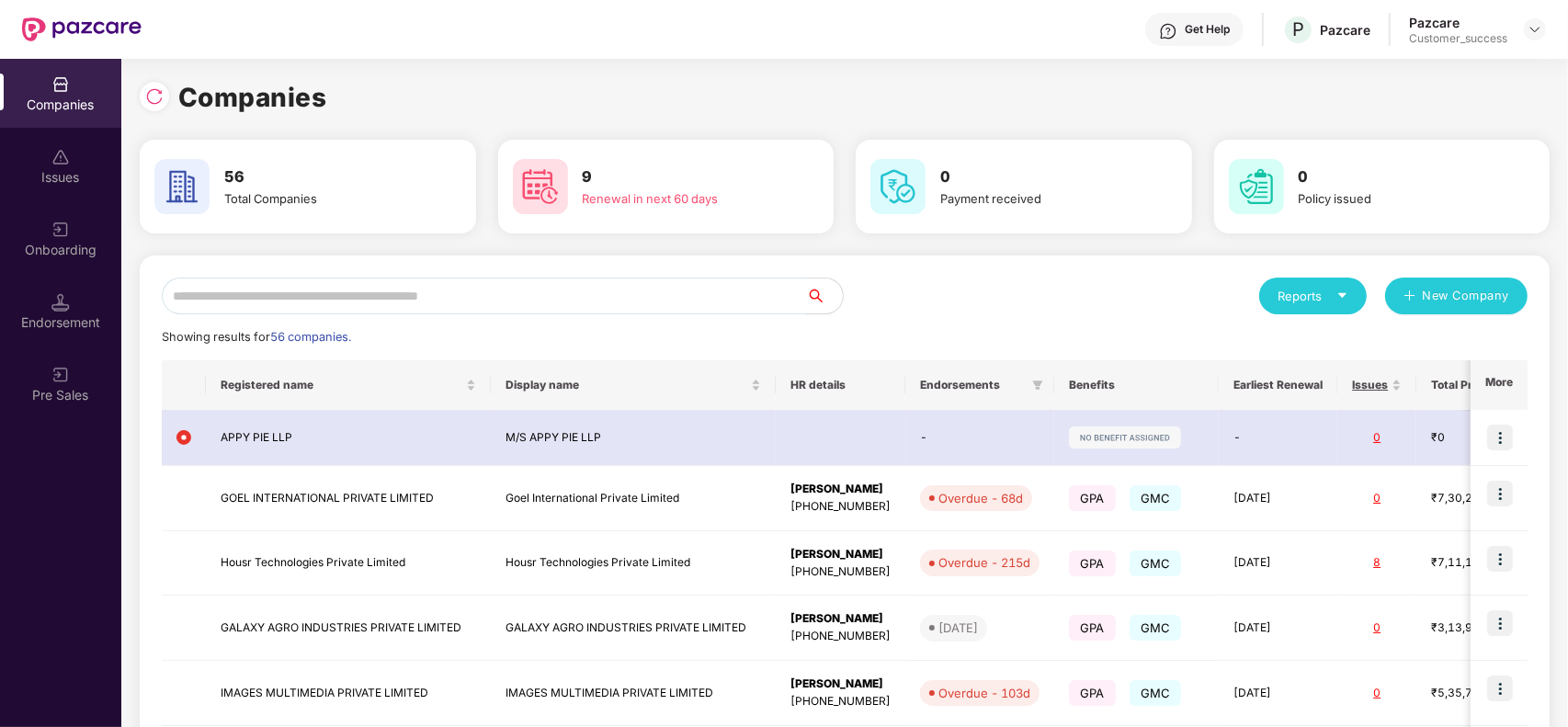
click at [438, 297] on input "text" at bounding box center [484, 296] width 644 height 37
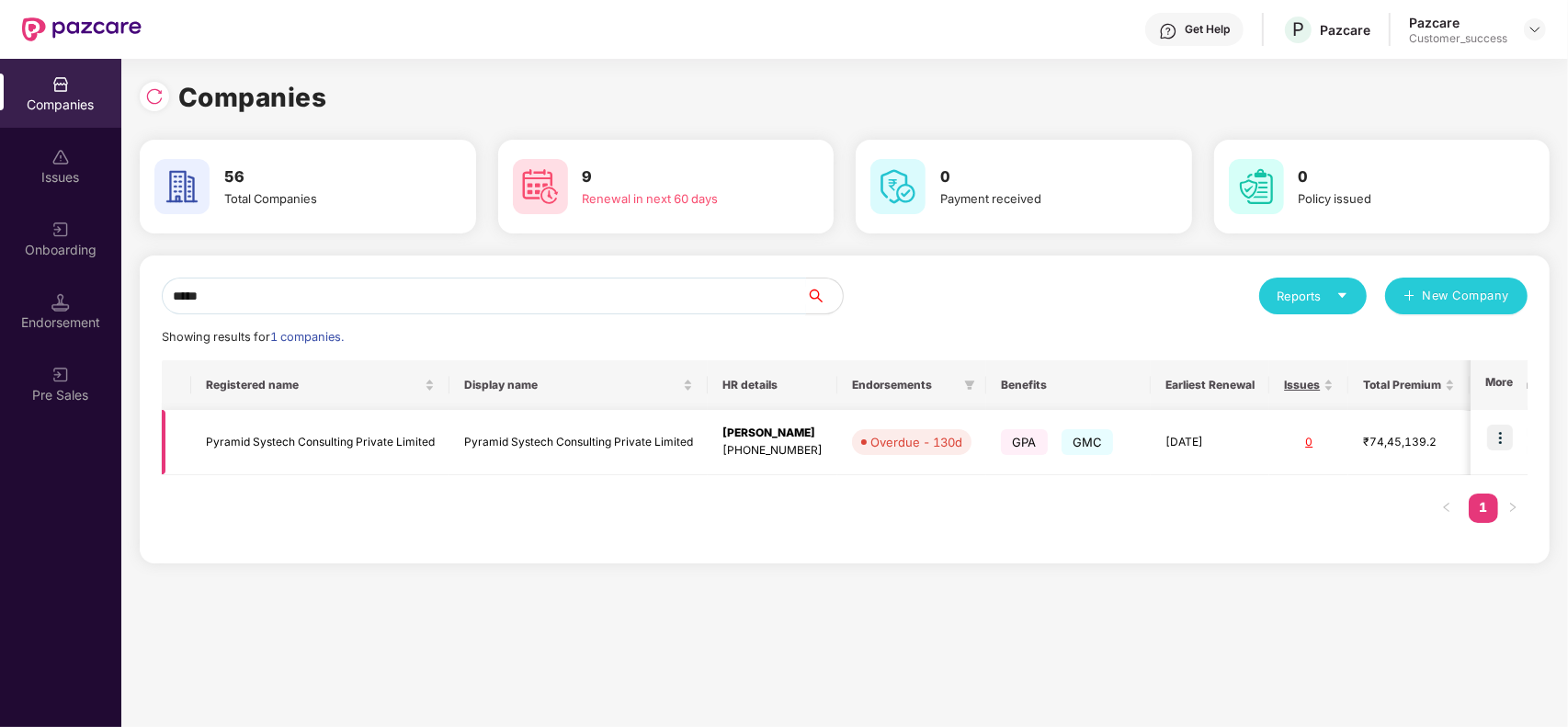
type input "*****"
click at [1495, 438] on img at bounding box center [1500, 437] width 26 height 26
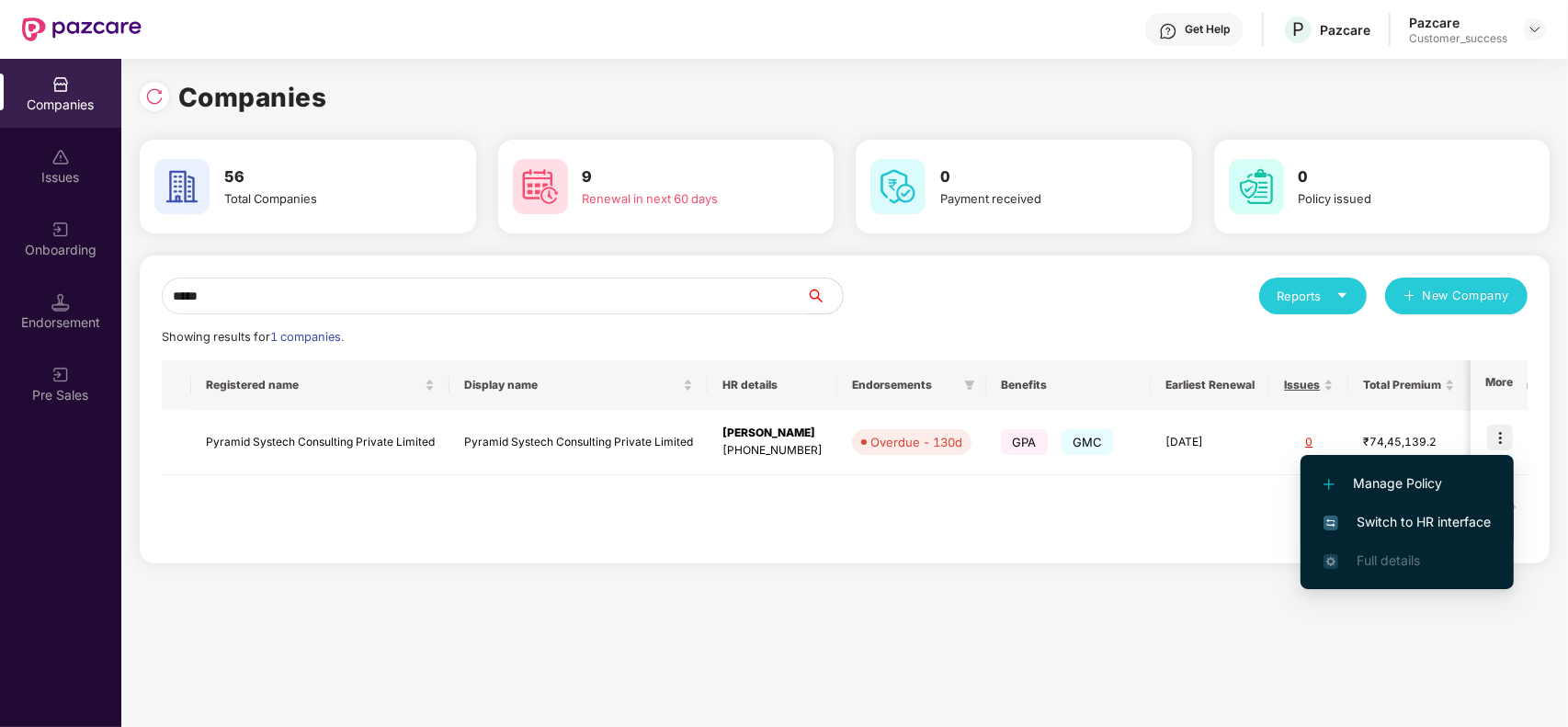
click at [1449, 519] on span "Switch to HR interface" at bounding box center [1407, 522] width 167 height 20
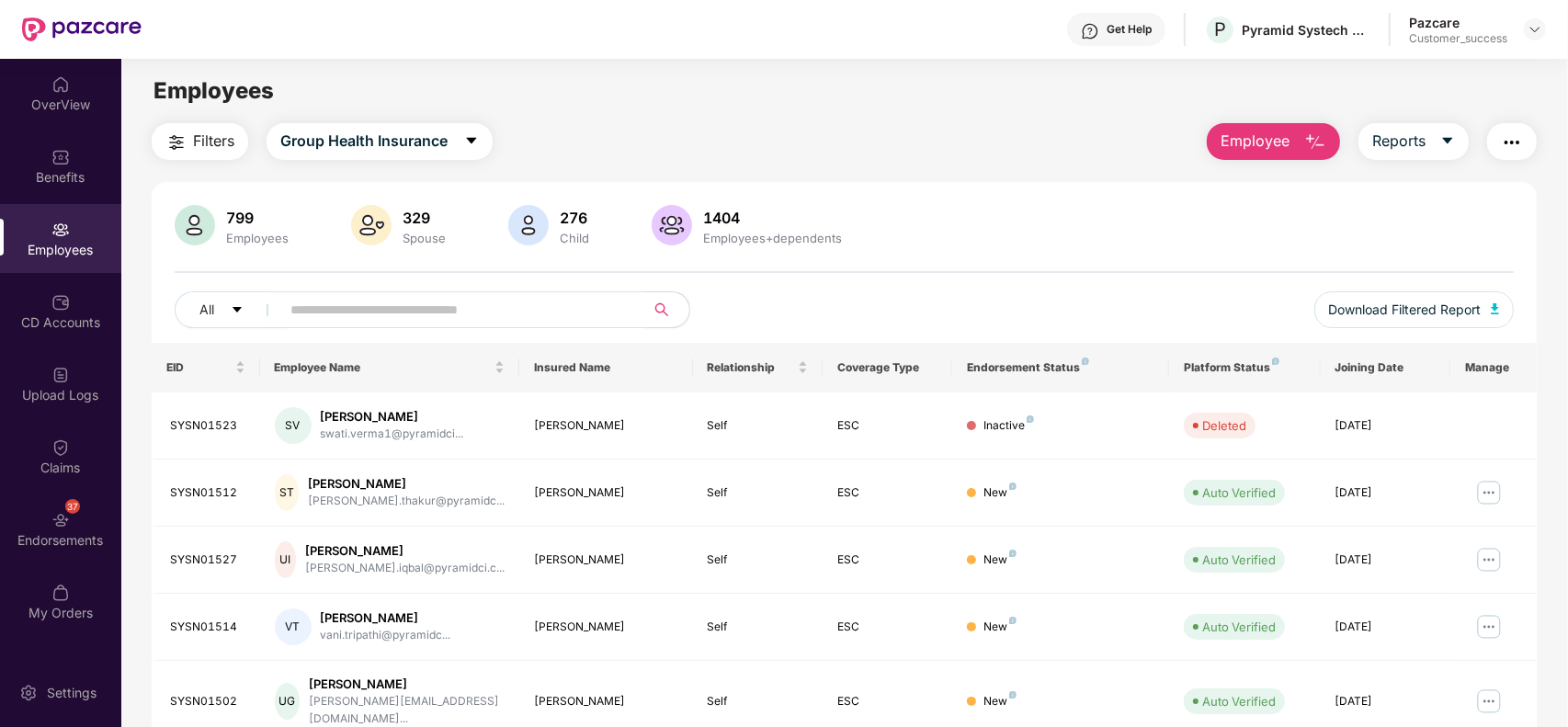
click at [384, 308] on input "text" at bounding box center [455, 309] width 330 height 28
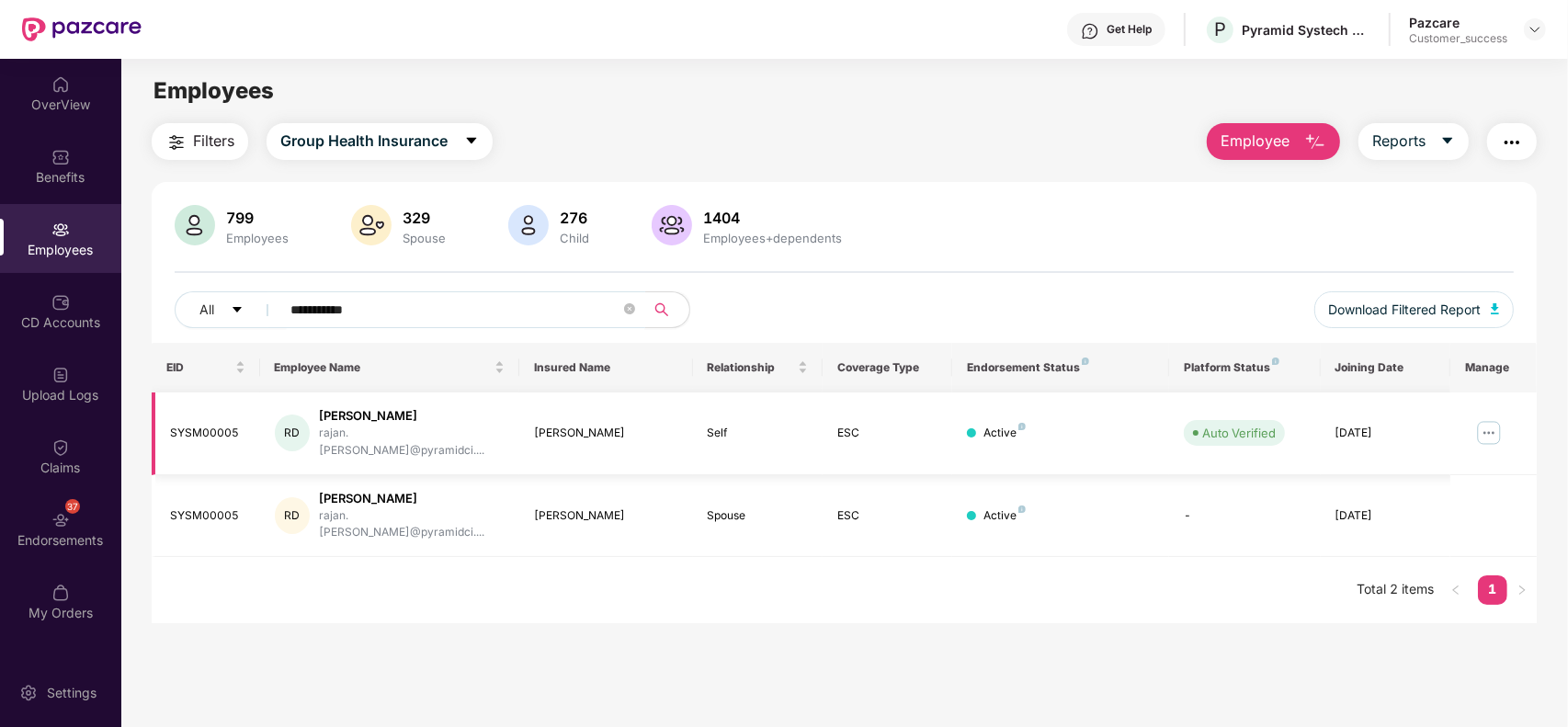
type input "**********"
click at [1491, 418] on img at bounding box center [1489, 432] width 30 height 30
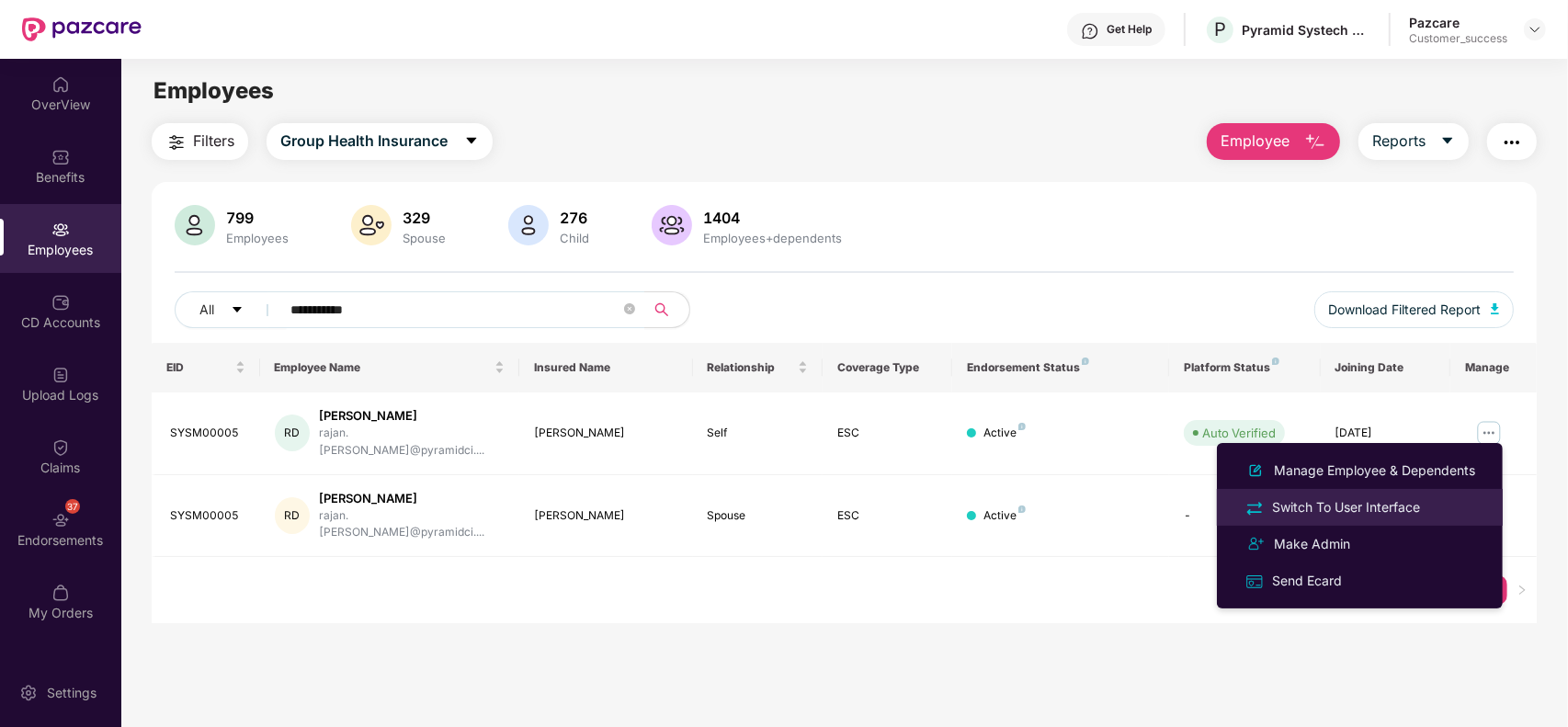
click at [1356, 493] on li "Switch To User Interface" at bounding box center [1360, 507] width 286 height 37
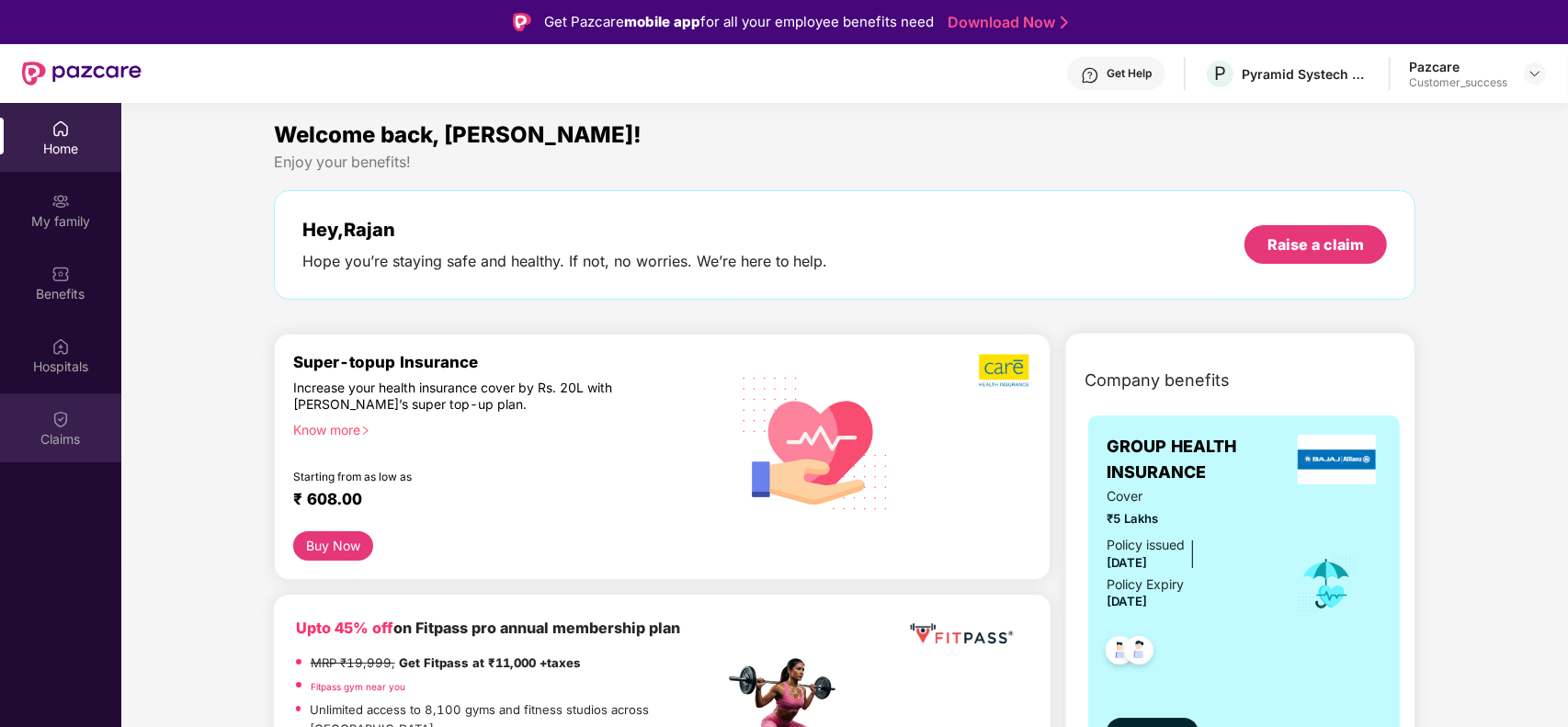
click at [46, 421] on div "Claims" at bounding box center [60, 427] width 121 height 69
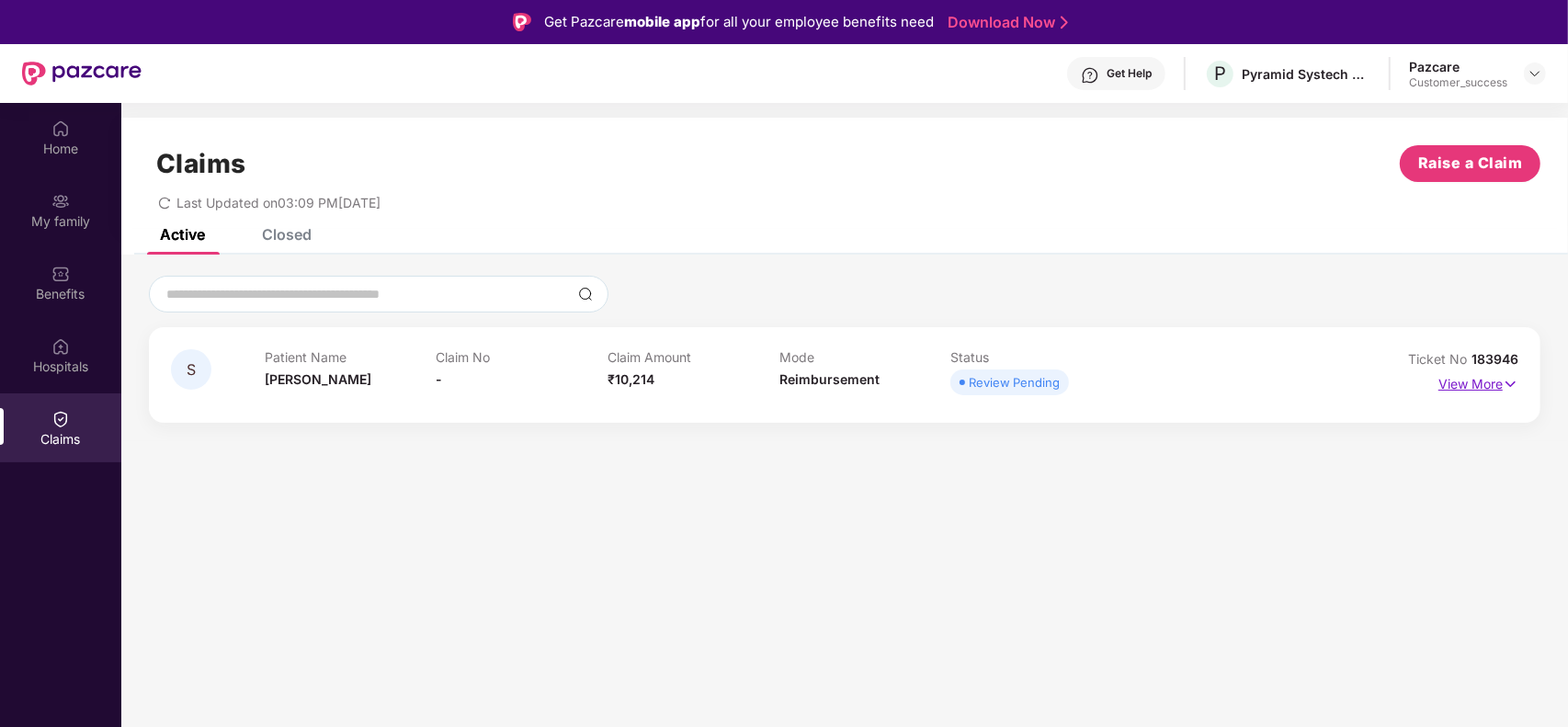
click at [1480, 382] on p "View More" at bounding box center [1479, 382] width 80 height 25
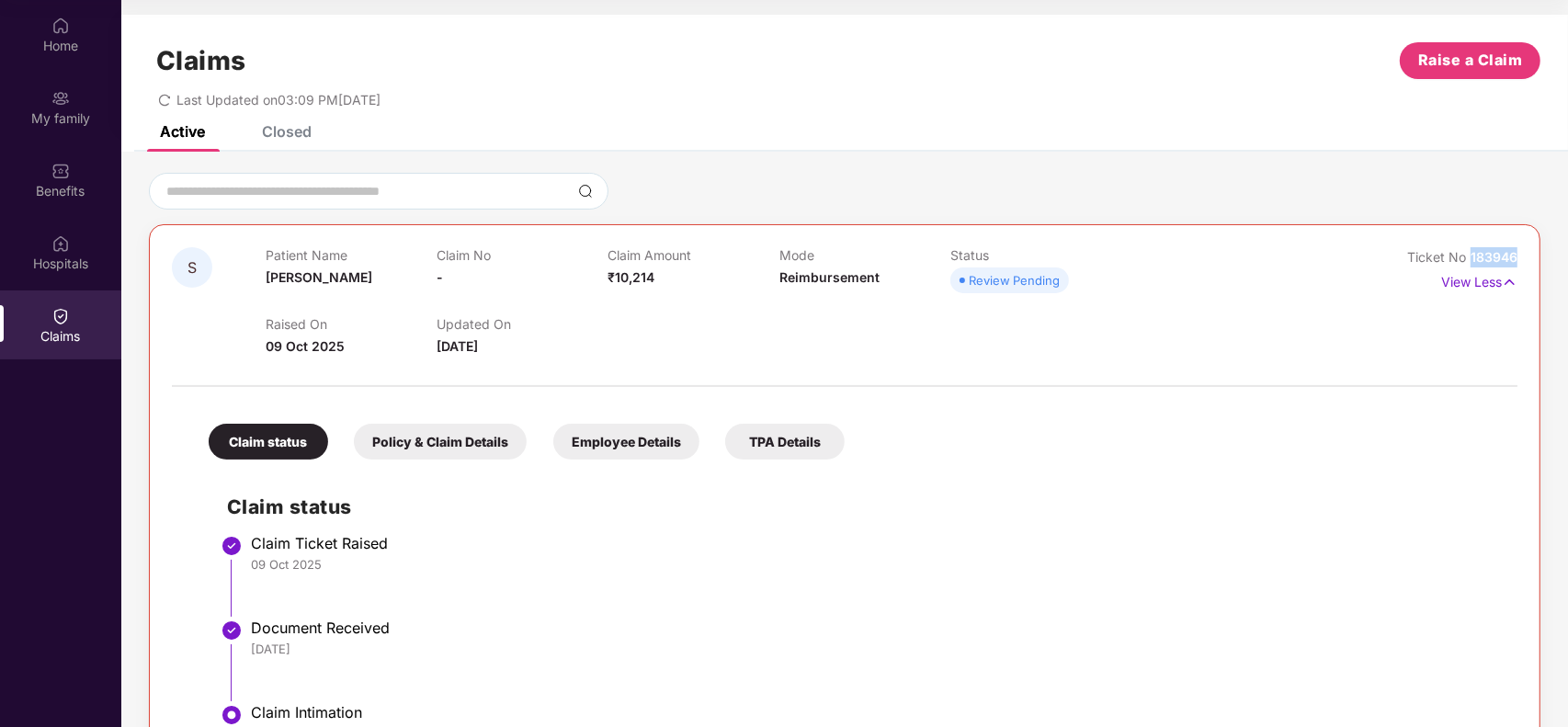
drag, startPoint x: 1472, startPoint y: 254, endPoint x: 1533, endPoint y: 253, distance: 61.0
click at [1533, 253] on div "S Patient Name Sapna Claim No - Claim Amount ₹10,214 Mode Reimbursement Status …" at bounding box center [845, 500] width 1391 height 552
copy span "183946"
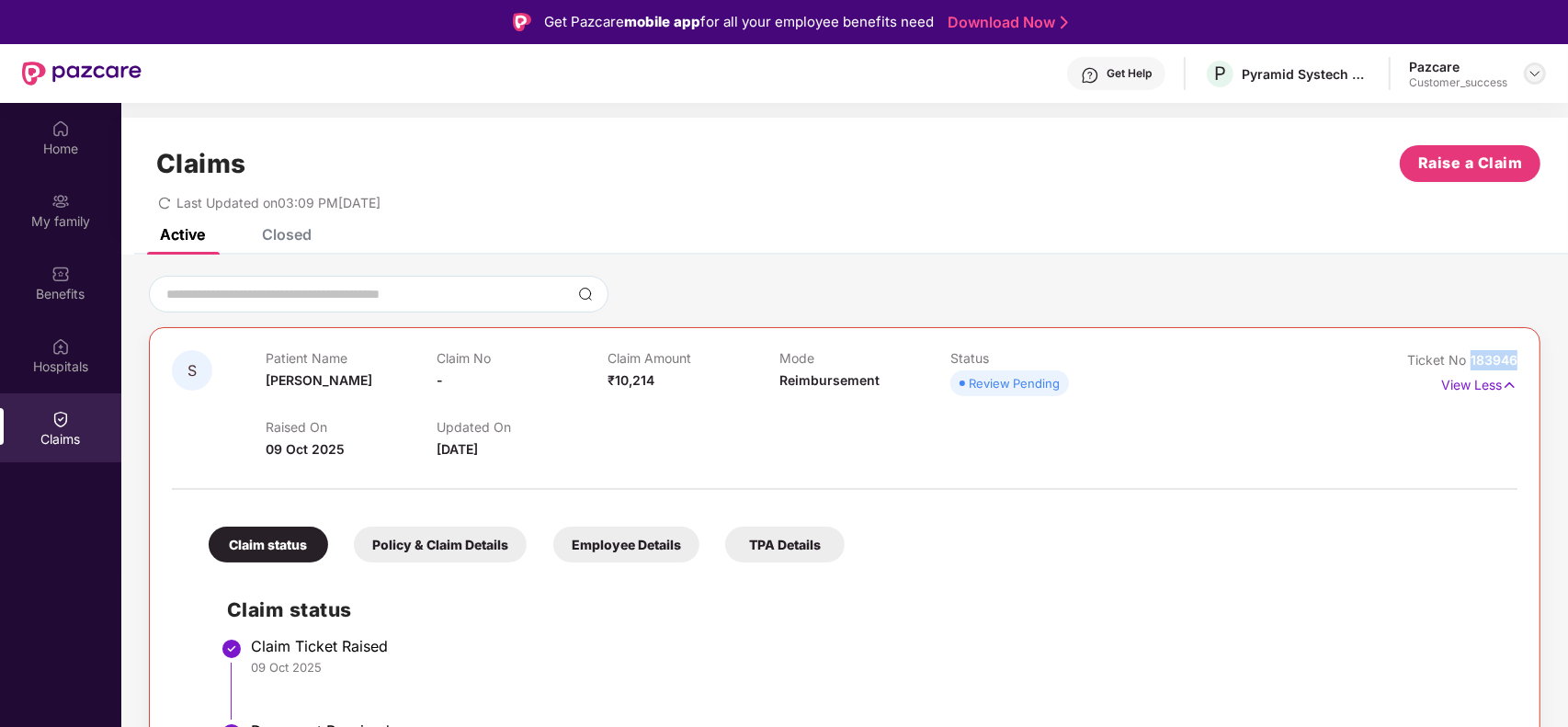
click at [1531, 74] on img at bounding box center [1535, 73] width 14 height 14
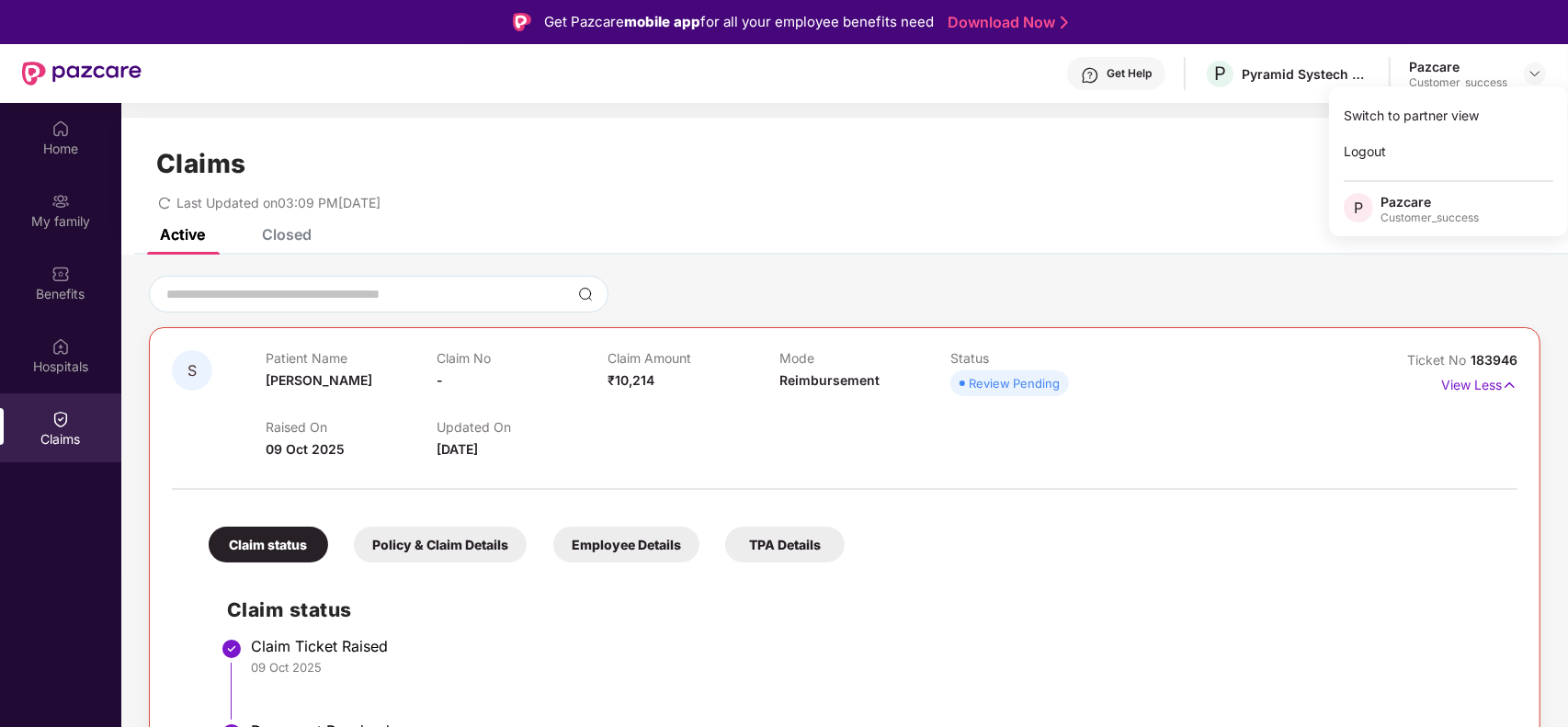
click at [1482, 93] on div "Switch to partner view Logout P Pazcare Customer_success" at bounding box center [1449, 161] width 239 height 150
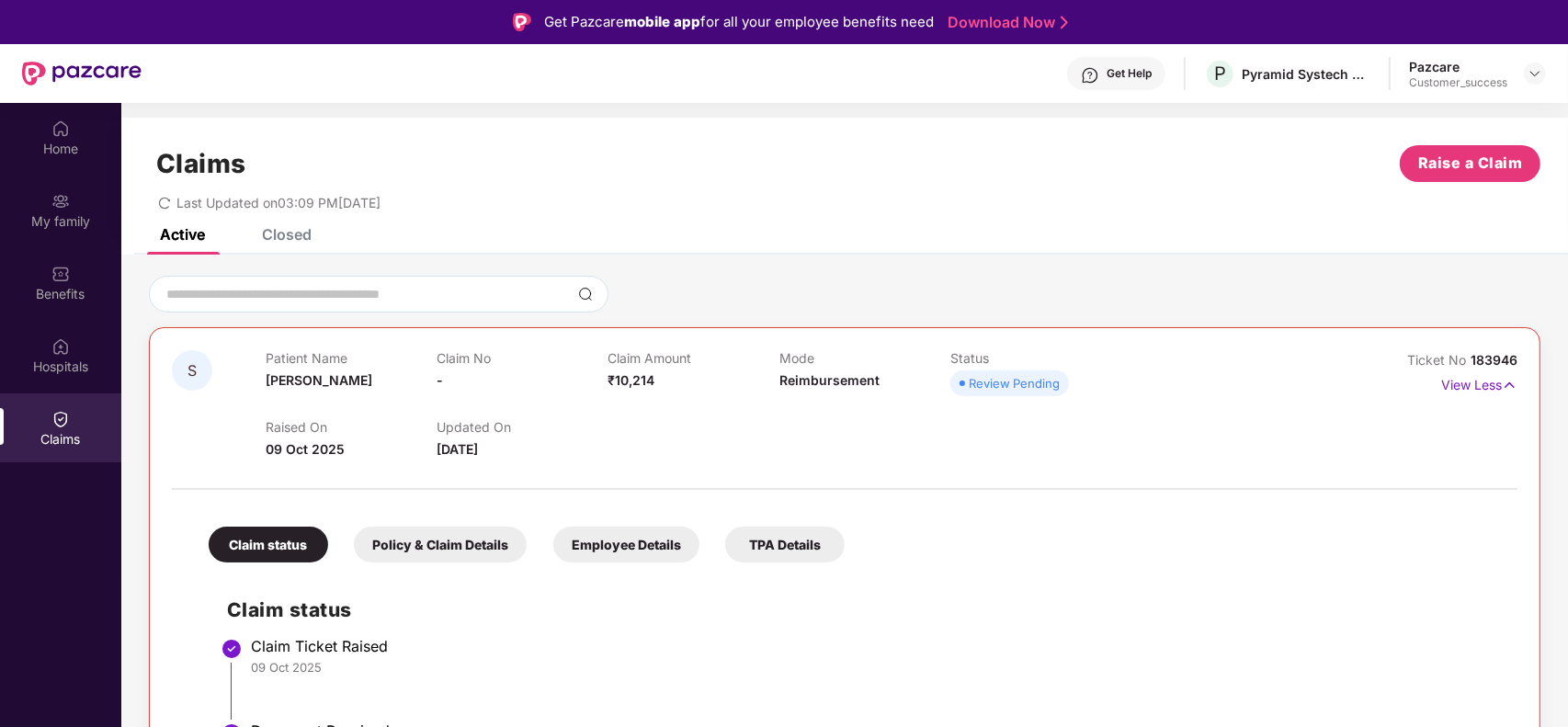
click at [1460, 106] on section "Claims Raise a Claim Last Updated on 03:09 PM, 10 Oct 2025 Active Closed S Pati…" at bounding box center [845, 467] width 1447 height 727
click at [1549, 72] on header "Get Help P Pyramid Systech Consulting Private Limited Pazcare Customer_success" at bounding box center [784, 73] width 1568 height 59
click at [1537, 70] on img at bounding box center [1535, 73] width 14 height 14
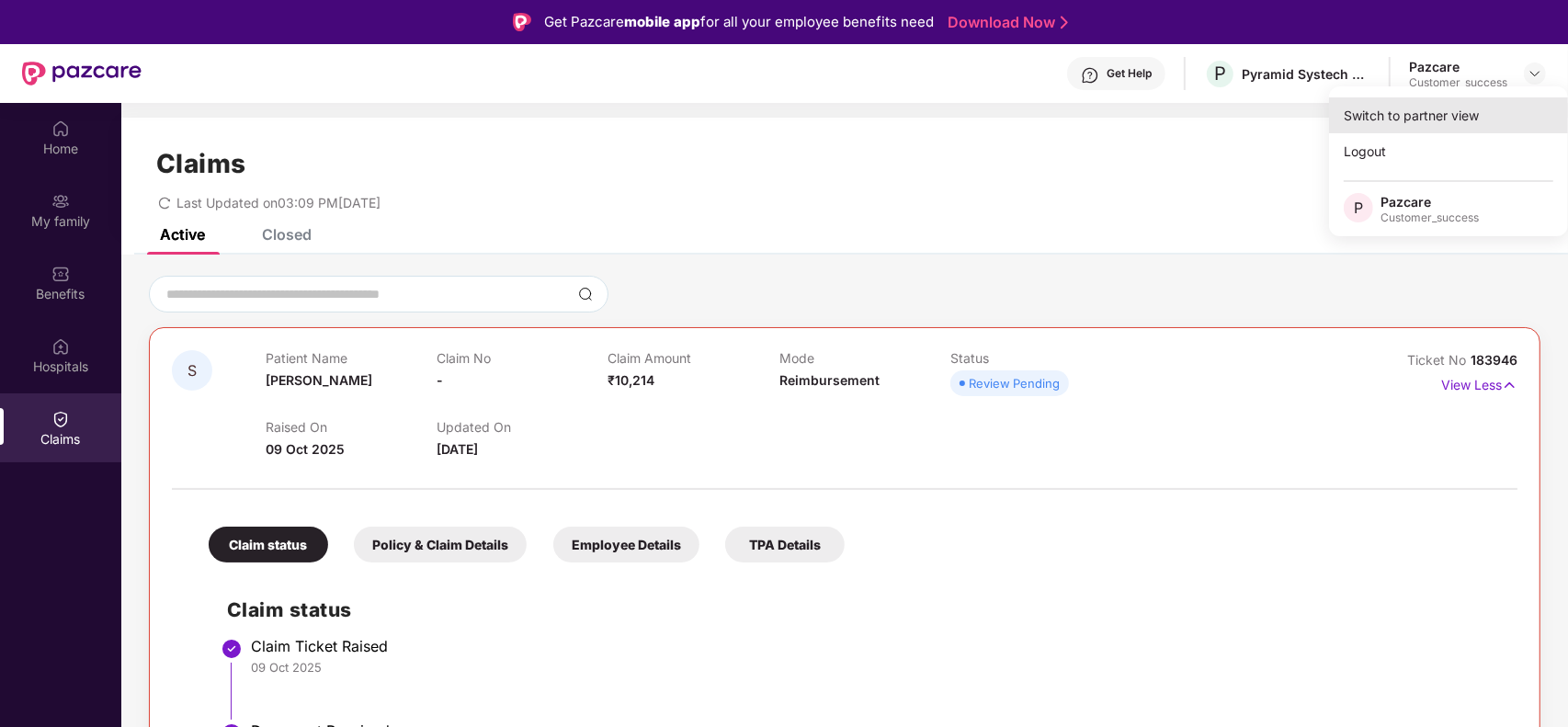
click at [1480, 113] on div "Switch to partner view" at bounding box center [1449, 115] width 239 height 36
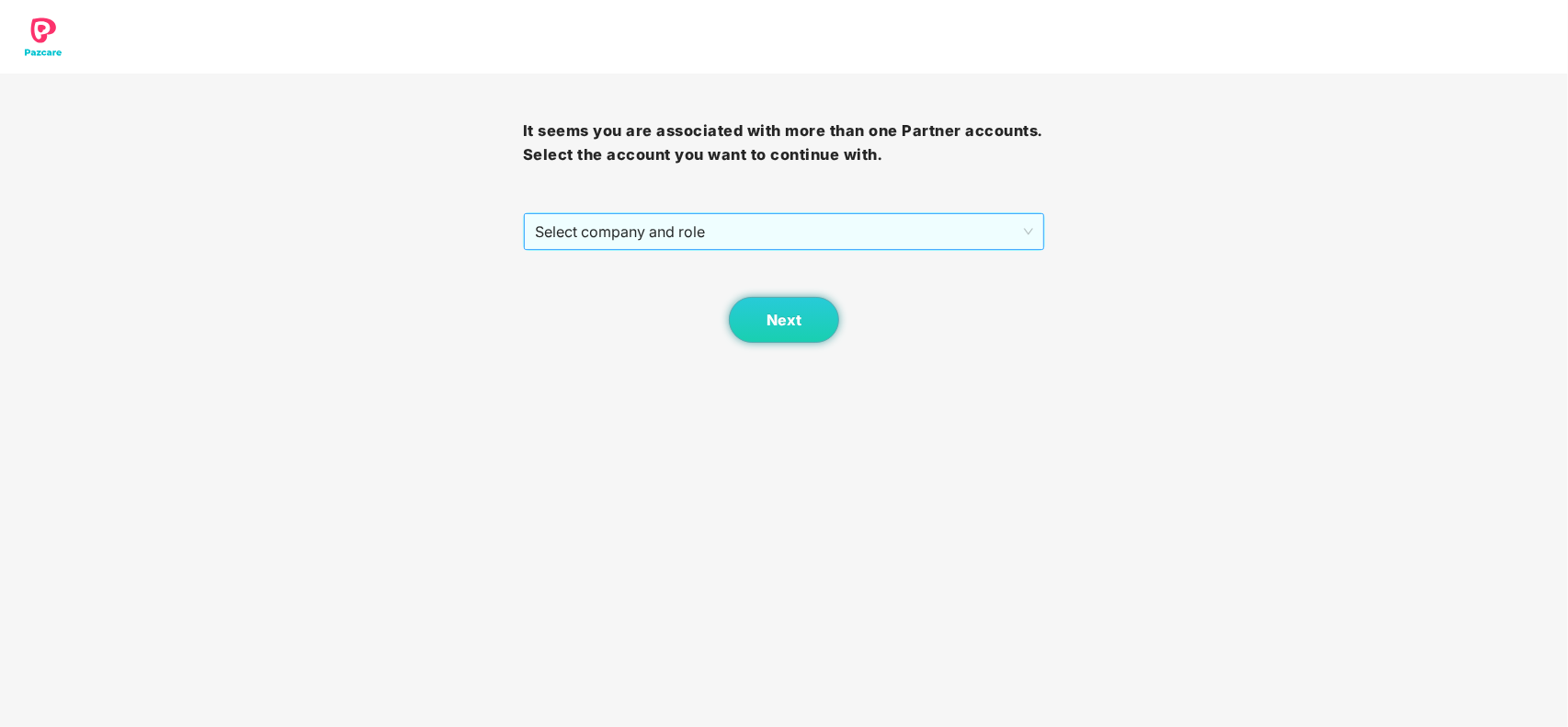
click at [846, 228] on span "Select company and role" at bounding box center [784, 231] width 499 height 35
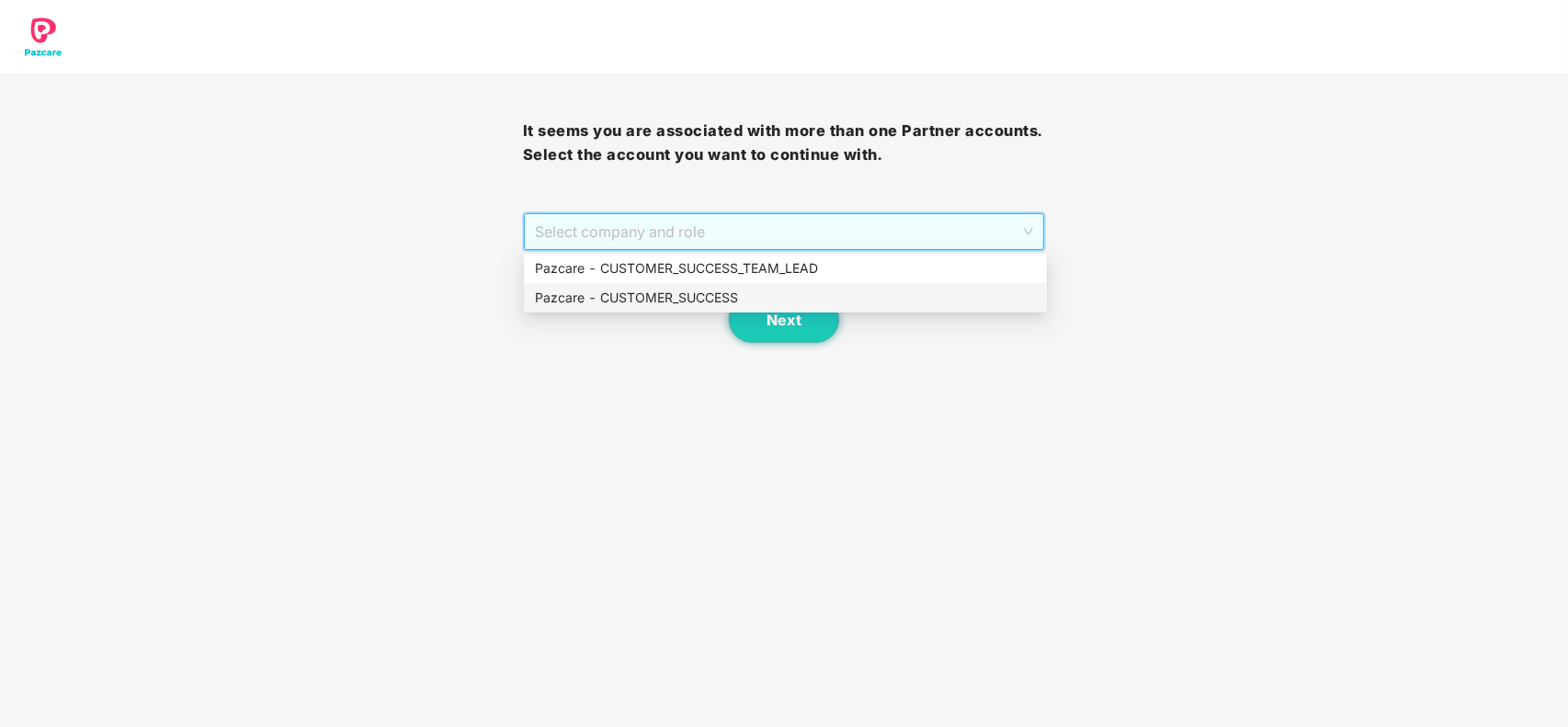
click at [686, 306] on div "Pazcare - CUSTOMER_SUCCESS" at bounding box center [785, 298] width 501 height 20
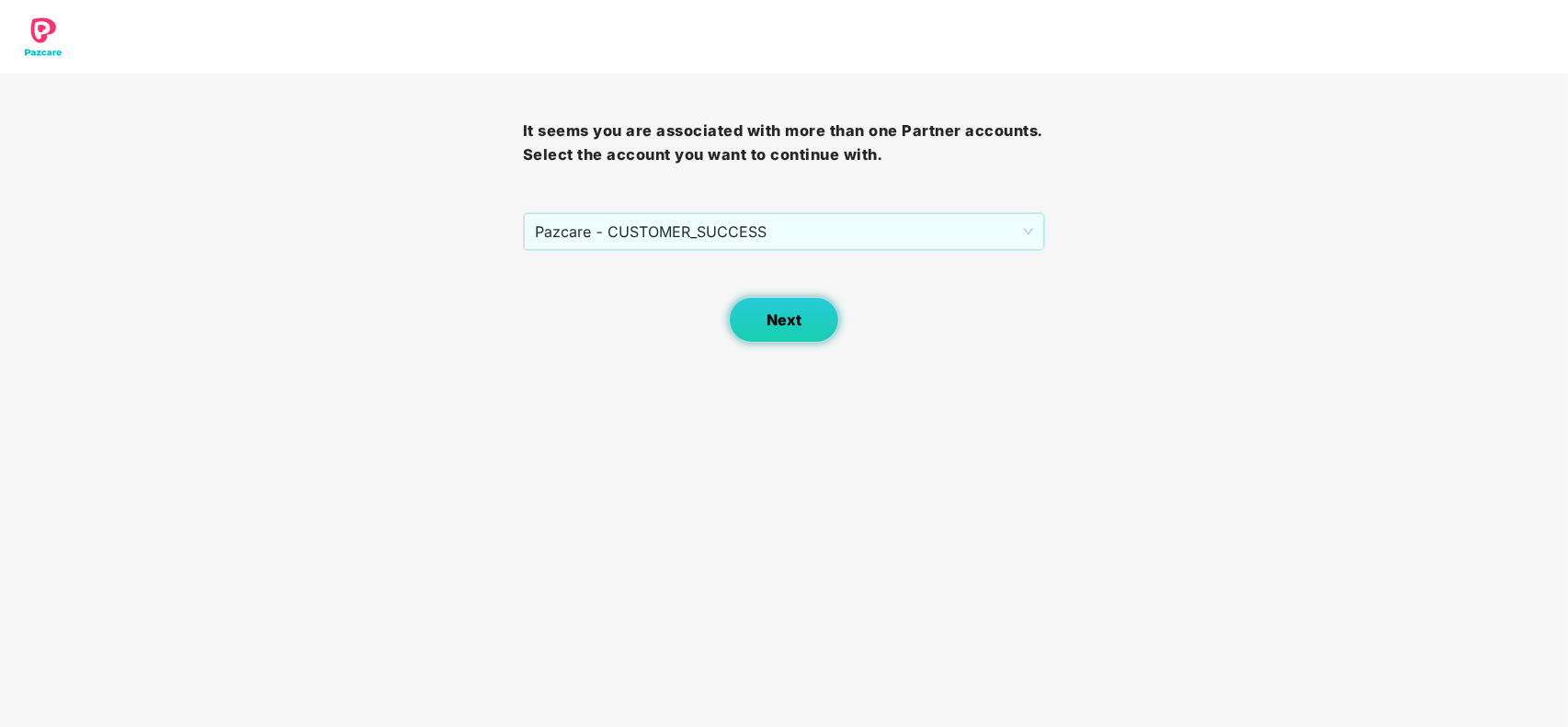
click at [774, 323] on span "Next" at bounding box center [784, 321] width 35 height 17
